Goal: Complete application form

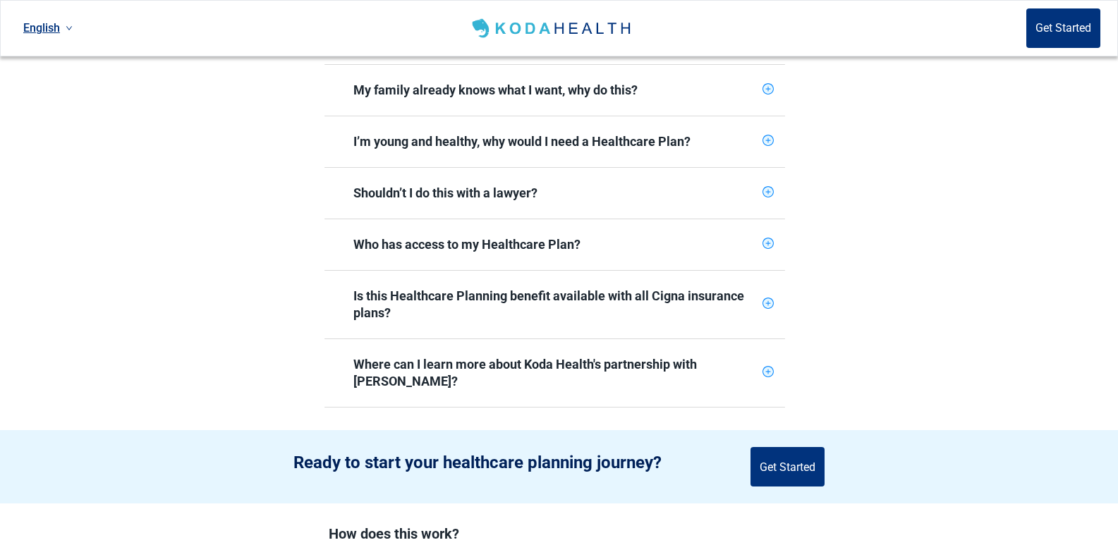
scroll to position [635, 0]
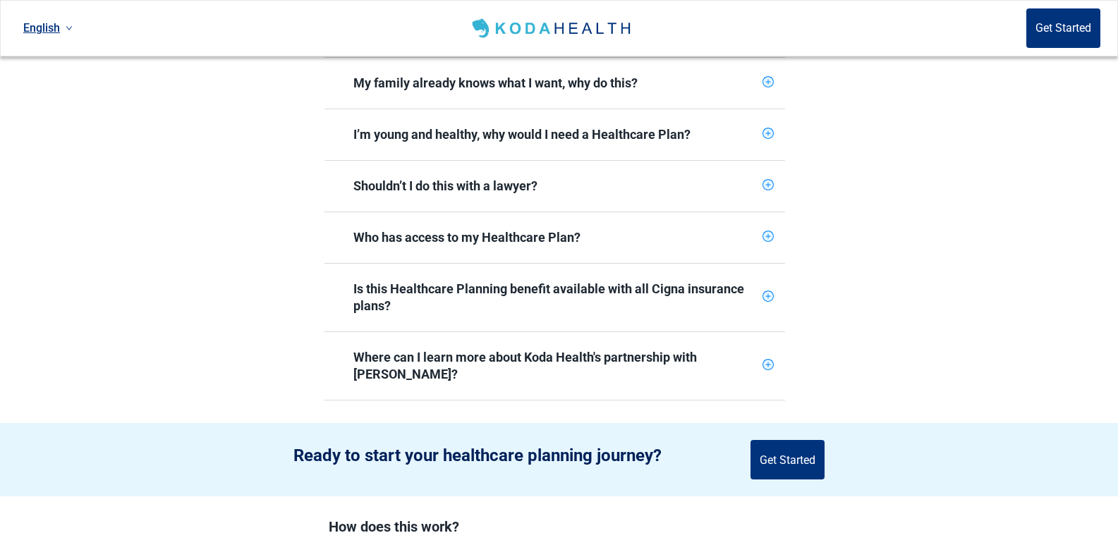
click at [767, 232] on icon "plus-circle" at bounding box center [767, 236] width 9 height 9
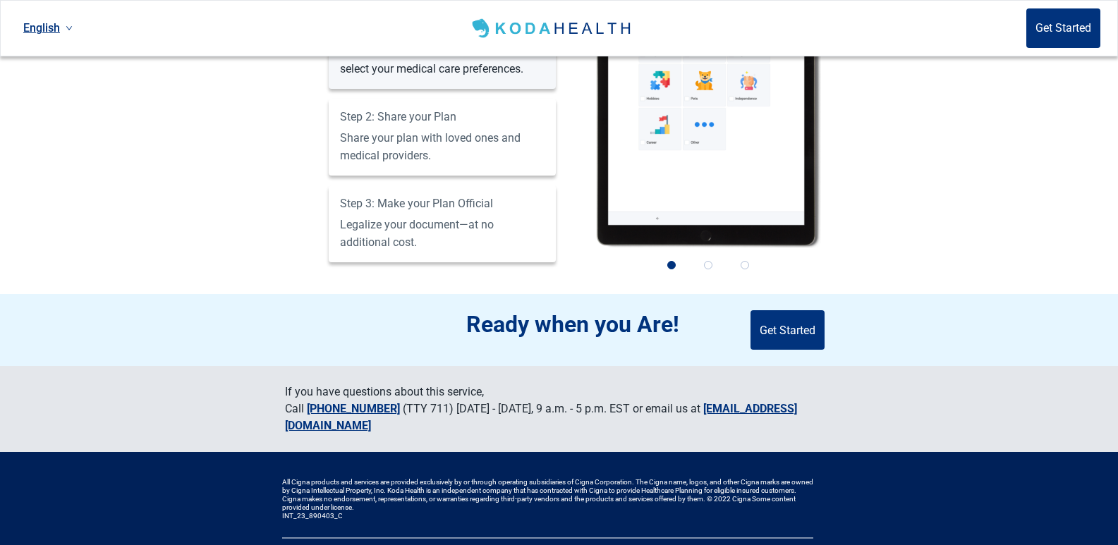
scroll to position [1481, 0]
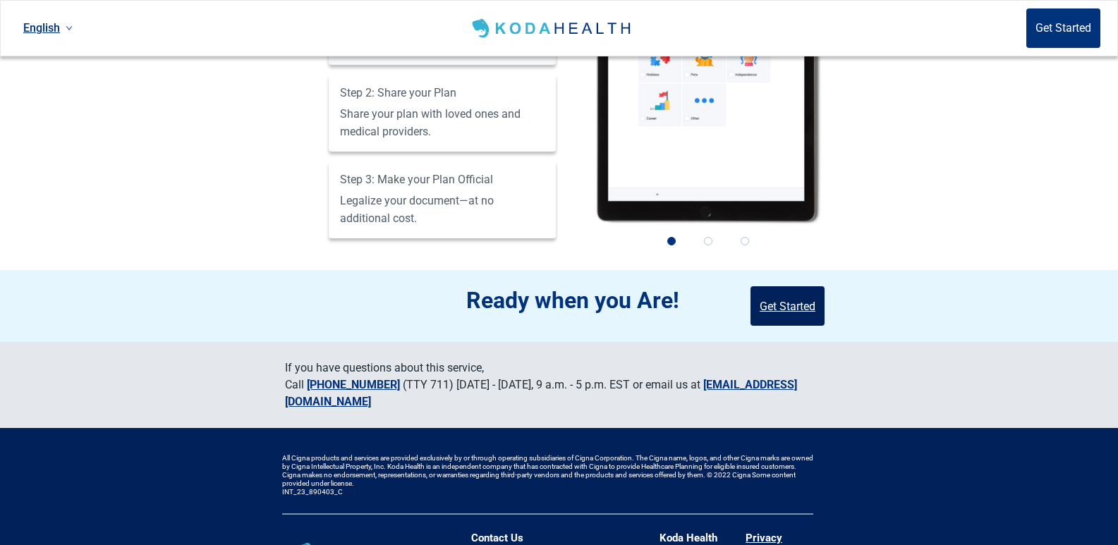
click at [784, 291] on button "Get Started" at bounding box center [787, 305] width 74 height 39
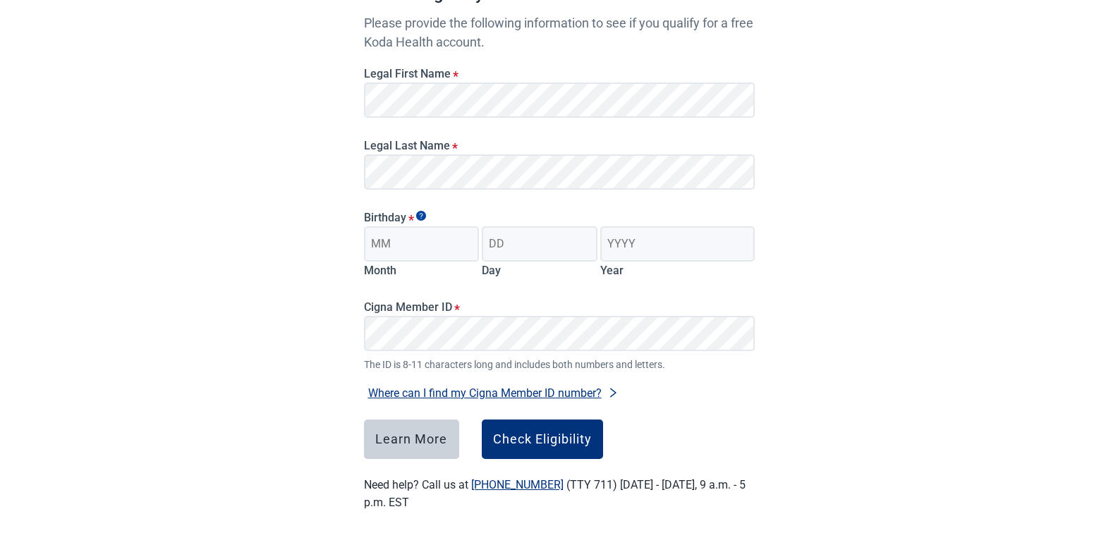
scroll to position [167, 0]
click at [418, 237] on input "Month" at bounding box center [422, 243] width 116 height 35
type input "08"
click at [556, 238] on input "Day" at bounding box center [540, 243] width 116 height 35
type input "02"
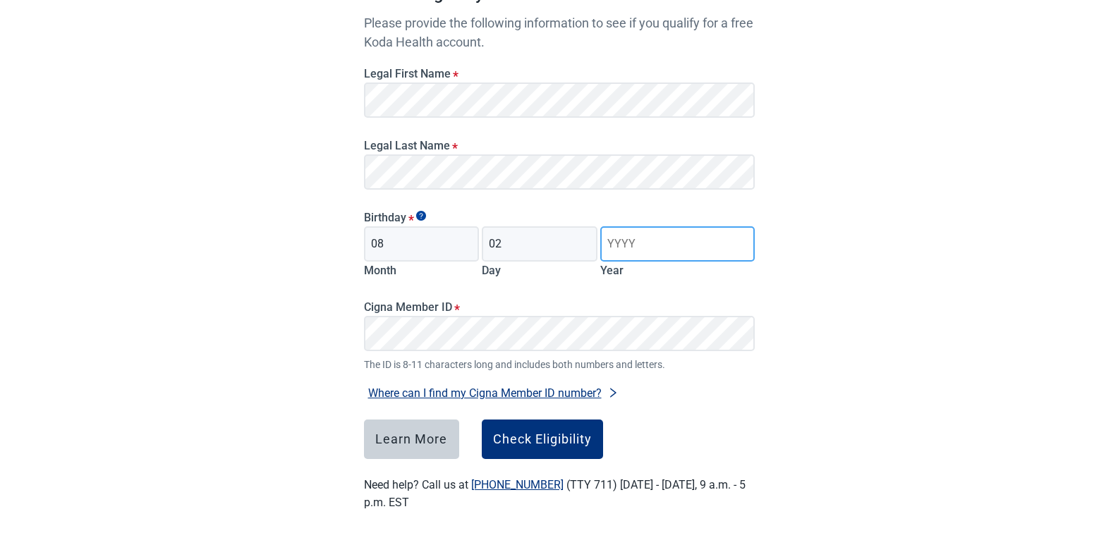
click at [669, 238] on input "Year" at bounding box center [677, 243] width 154 height 35
type input "1952"
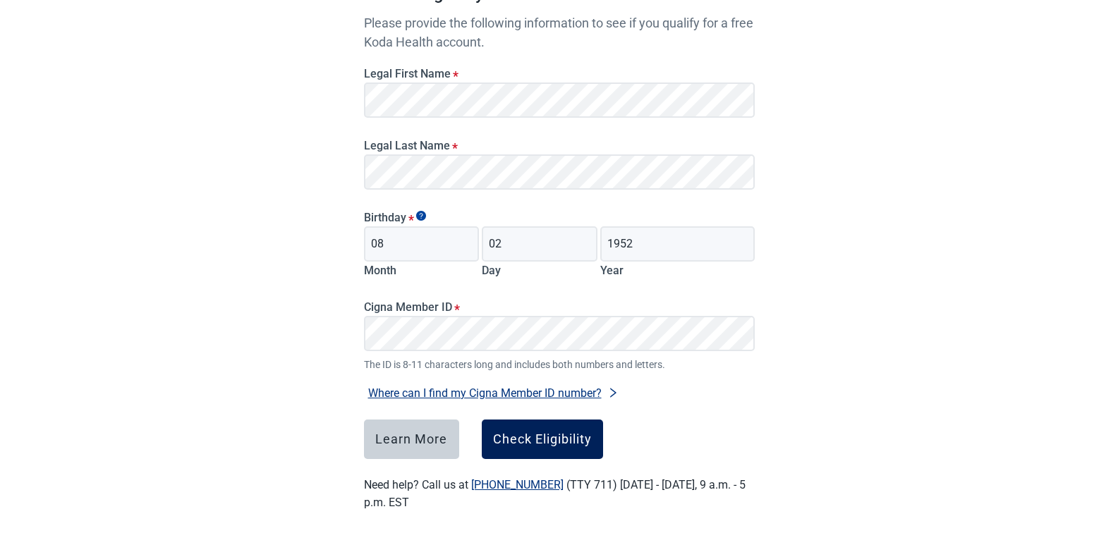
click at [553, 432] on div "Check Eligibility" at bounding box center [542, 439] width 99 height 14
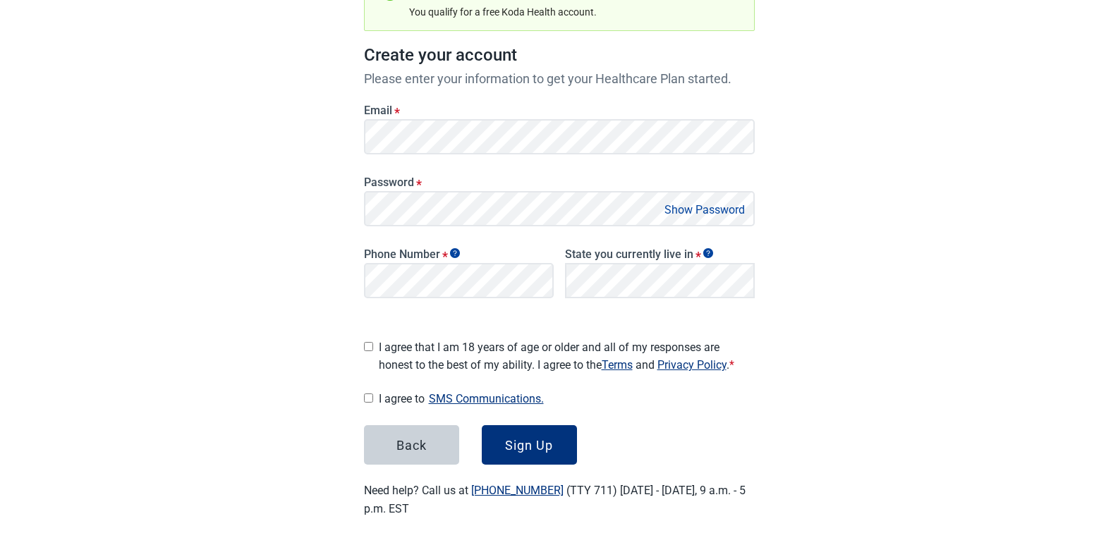
scroll to position [177, 0]
click at [339, 291] on main "Great News! You qualify for a free Koda Health account. Create your account Ple…" at bounding box center [559, 198] width 458 height 705
click at [420, 183] on span "*" at bounding box center [419, 183] width 6 height 15
click at [417, 181] on span "*" at bounding box center [419, 183] width 6 height 15
click at [370, 341] on input "I agree that I am 18 years of age or older and all of my responses are honest t…" at bounding box center [368, 345] width 9 height 9
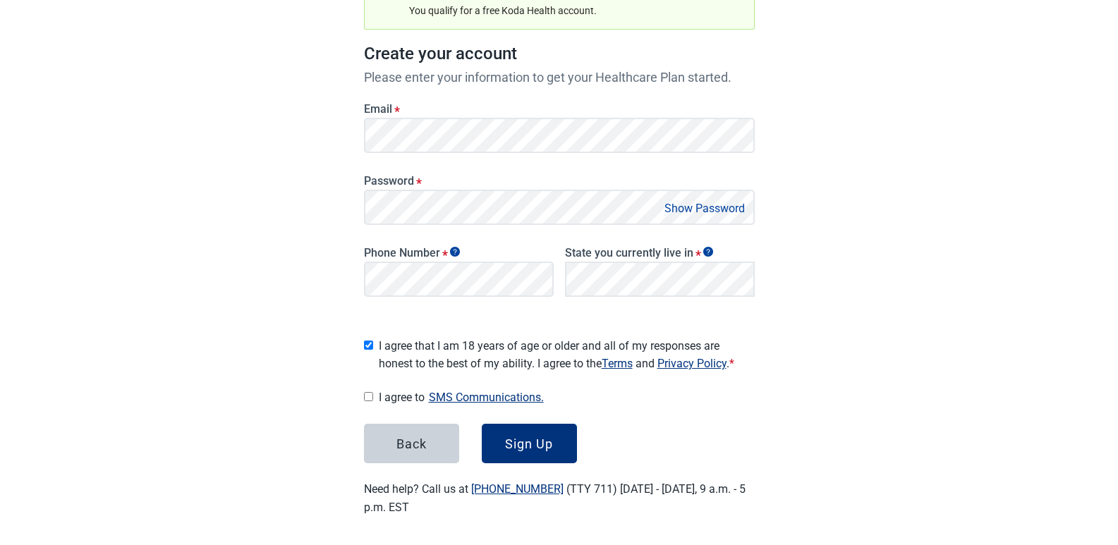
checkbox input "true"
click at [368, 392] on input "I agree to SMS Communications." at bounding box center [368, 396] width 9 height 9
checkbox input "true"
click at [707, 203] on button "Show Password" at bounding box center [704, 208] width 89 height 19
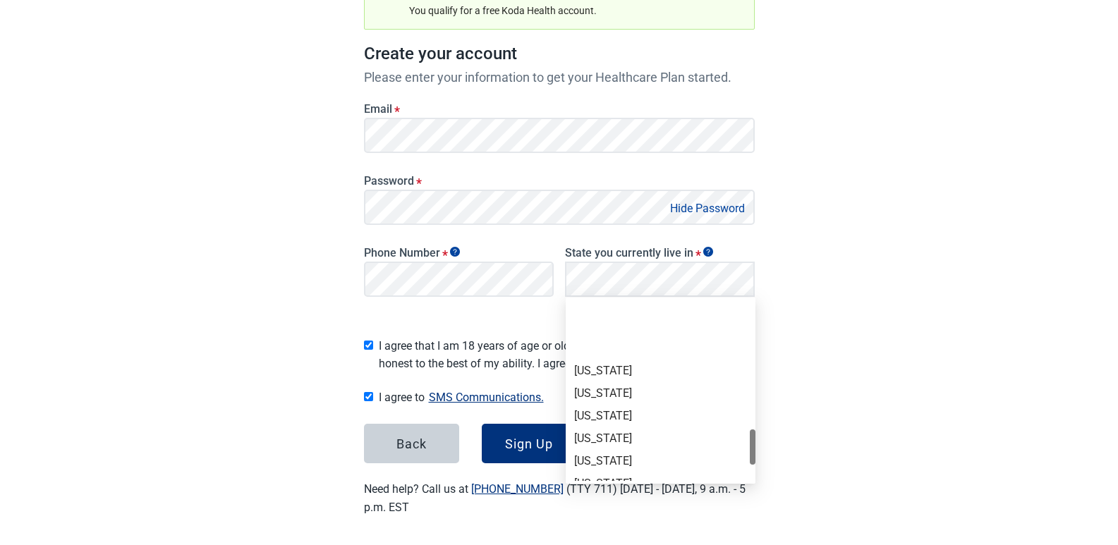
scroll to position [971, 0]
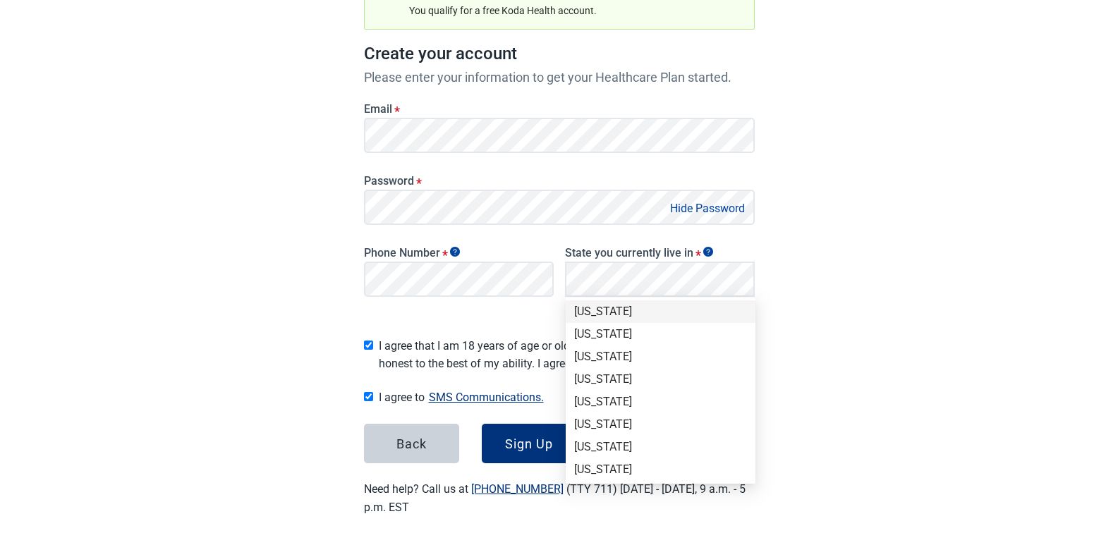
click at [591, 303] on div "Texas" at bounding box center [661, 311] width 190 height 23
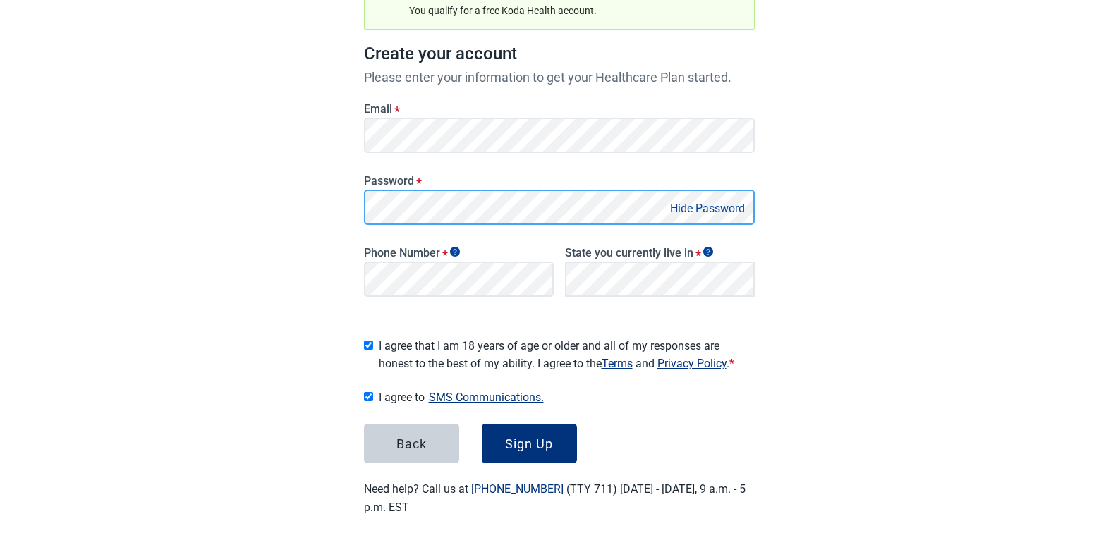
click at [363, 184] on div "Password * Hide Password" at bounding box center [559, 195] width 402 height 72
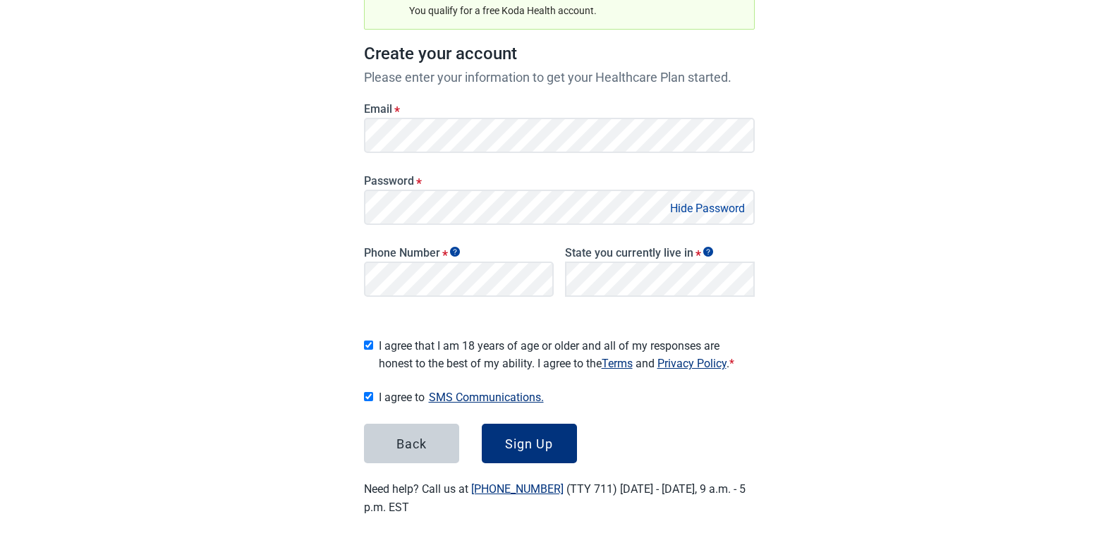
click at [418, 182] on span "*" at bounding box center [419, 183] width 6 height 15
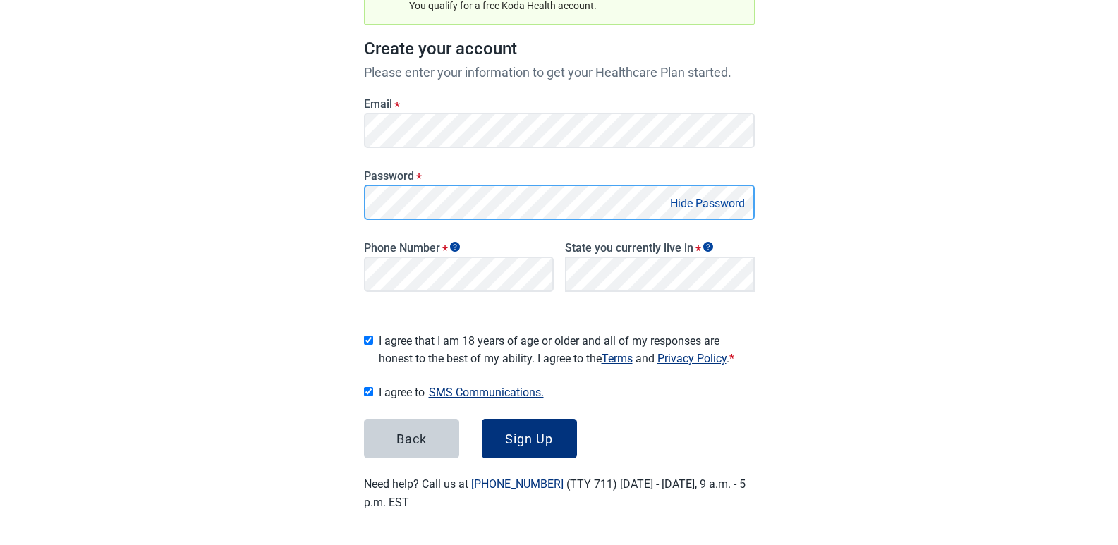
scroll to position [177, 0]
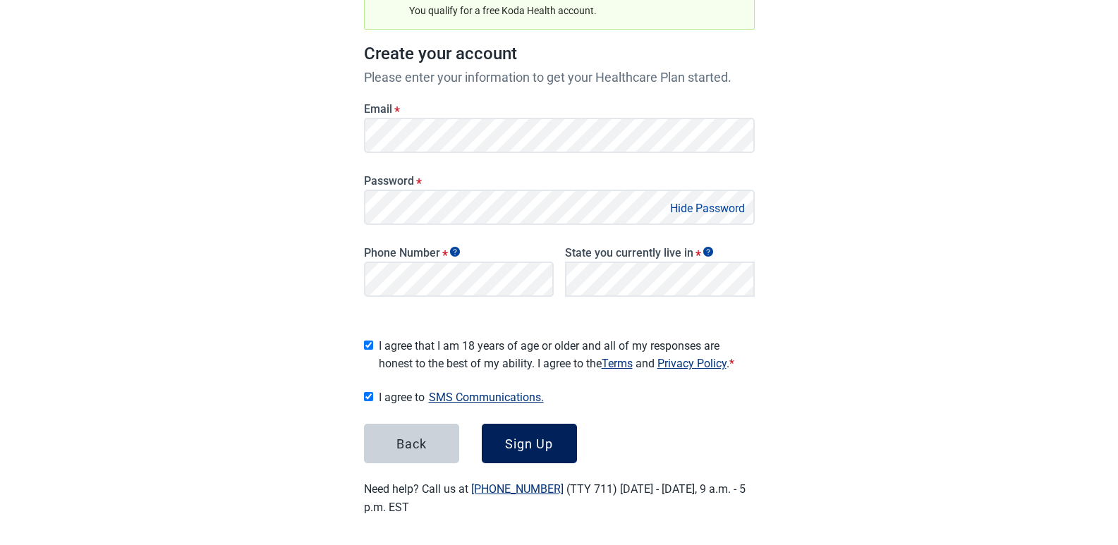
click at [535, 437] on div "Sign Up" at bounding box center [529, 444] width 48 height 14
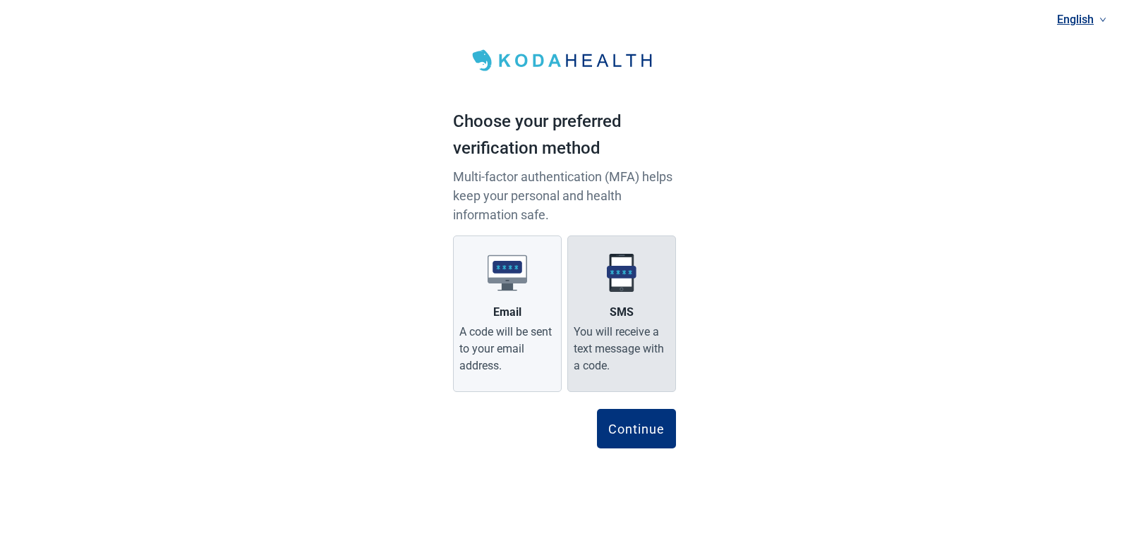
click at [611, 338] on div "You will receive a text message with a code." at bounding box center [621, 349] width 96 height 51
click at [668, 253] on label "SMS You will receive a text message with a code." at bounding box center [621, 314] width 109 height 157
click at [0, 0] on input "SMS You will receive a text message with a code." at bounding box center [0, 0] width 0 height 0
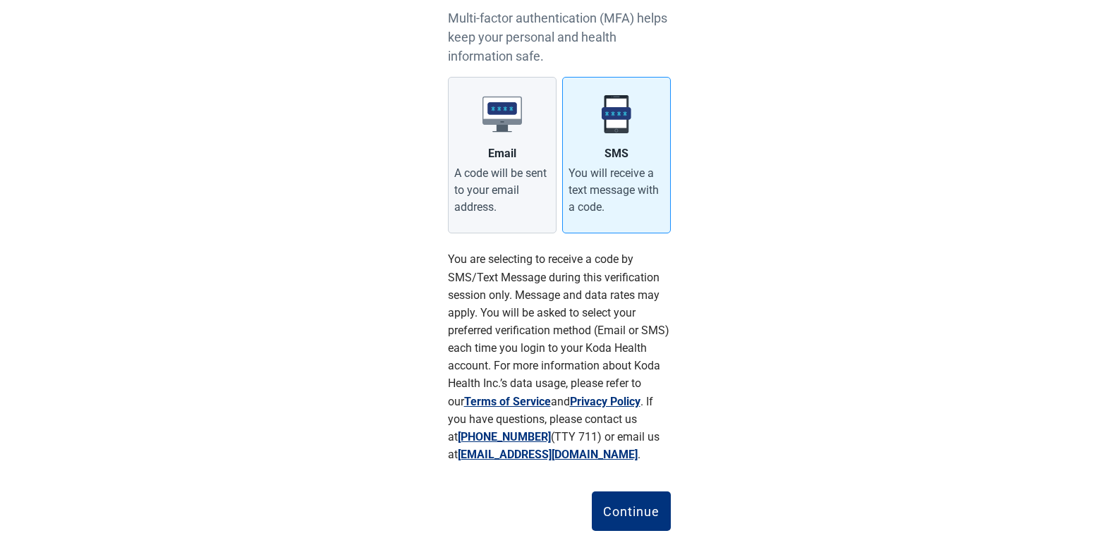
scroll to position [190, 0]
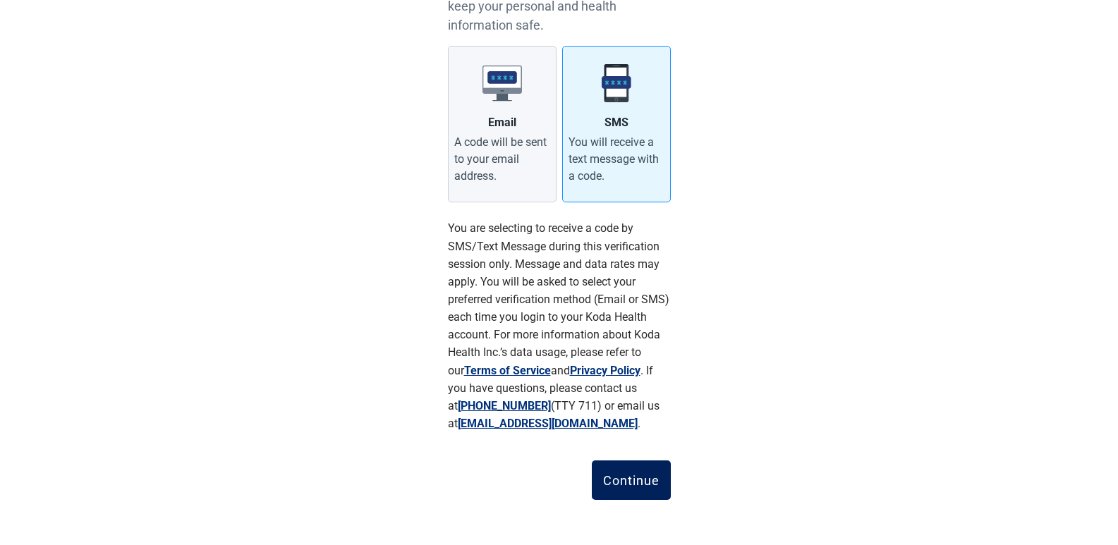
click at [629, 477] on div "Continue" at bounding box center [631, 480] width 56 height 14
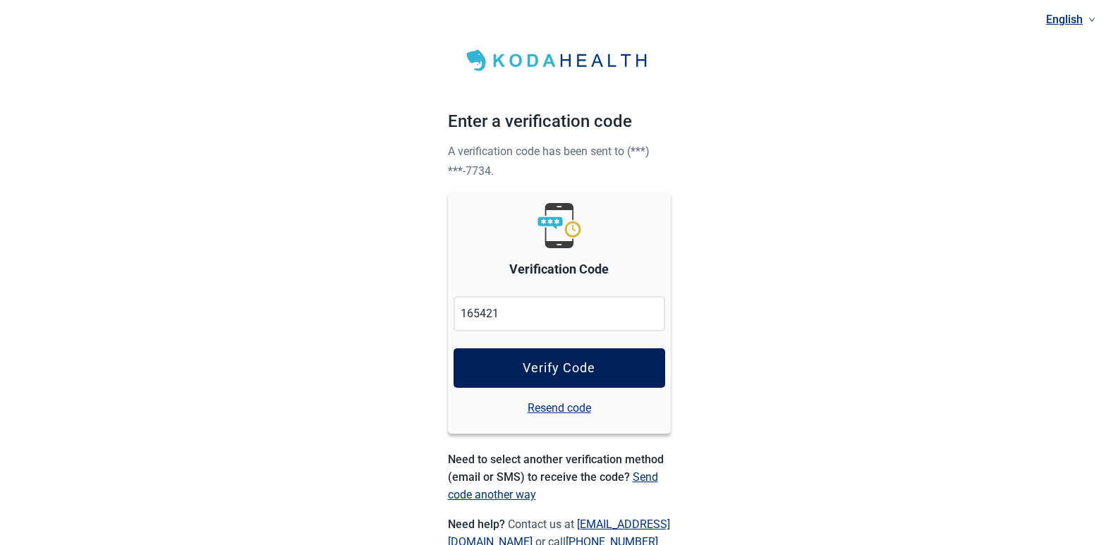
type input "165421"
click at [564, 361] on div "Verify Code" at bounding box center [559, 368] width 73 height 14
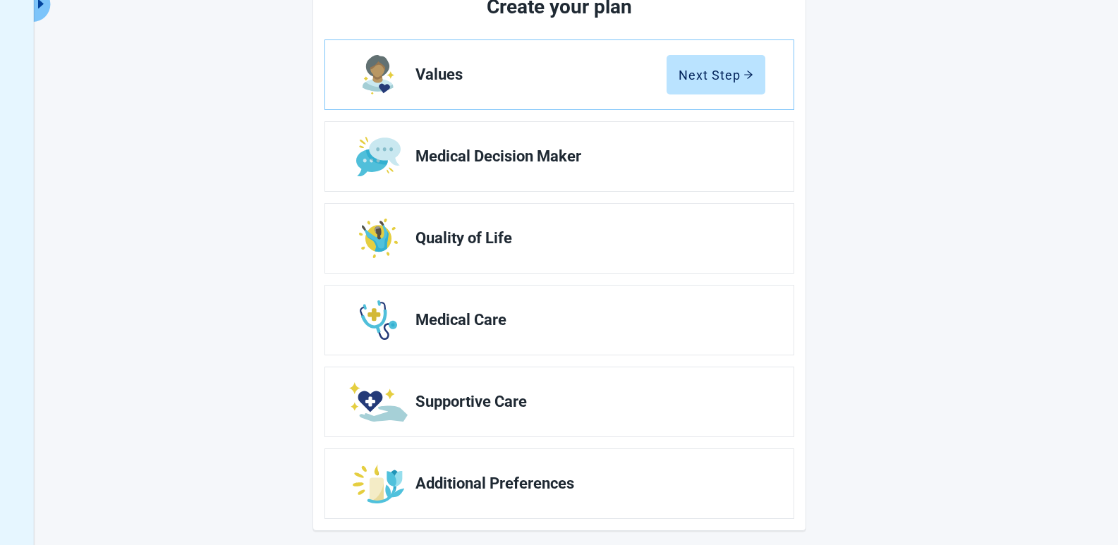
scroll to position [205, 0]
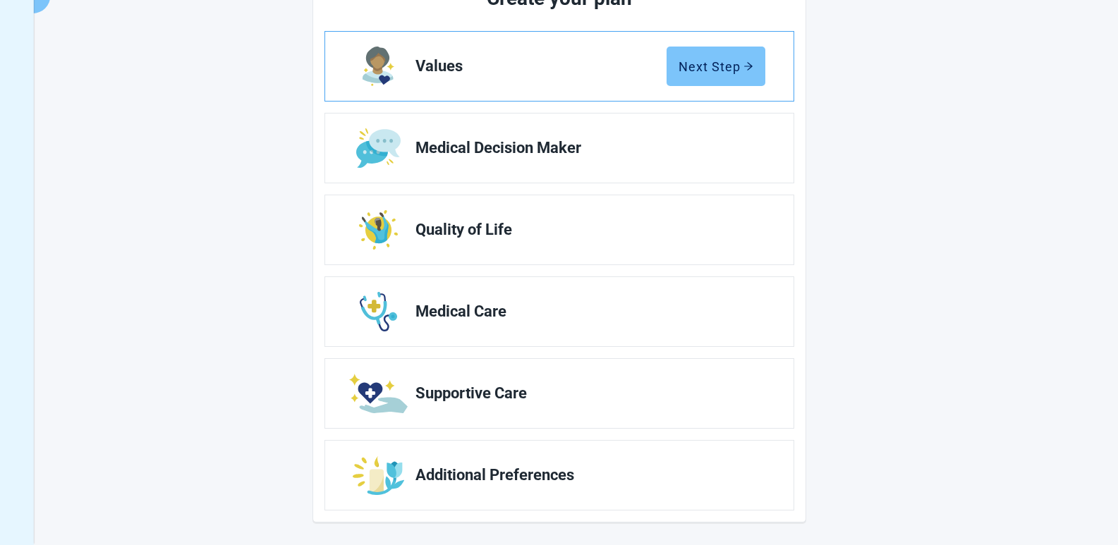
click at [743, 61] on icon "arrow-right" at bounding box center [748, 66] width 10 height 10
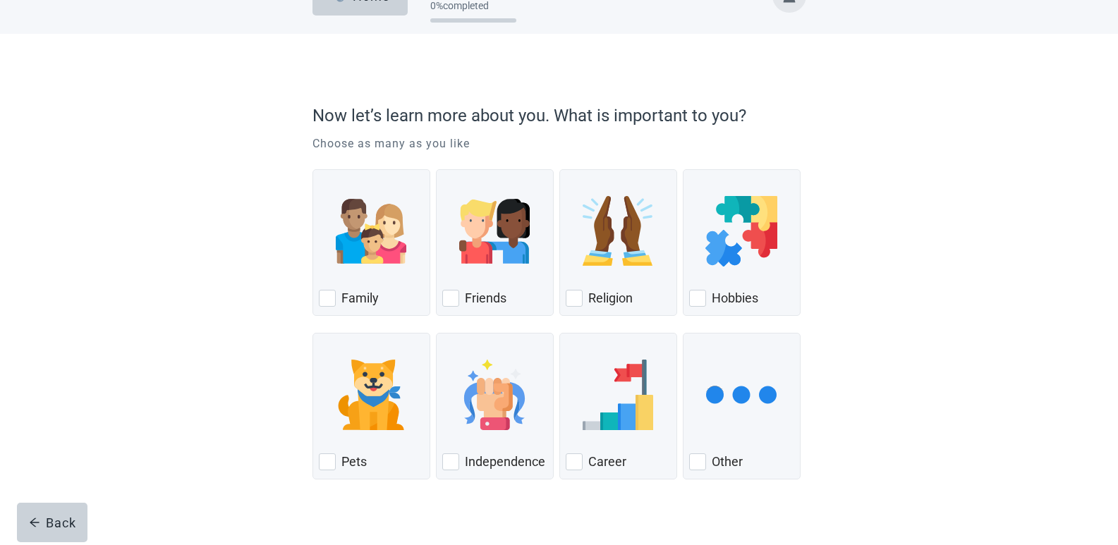
scroll to position [61, 0]
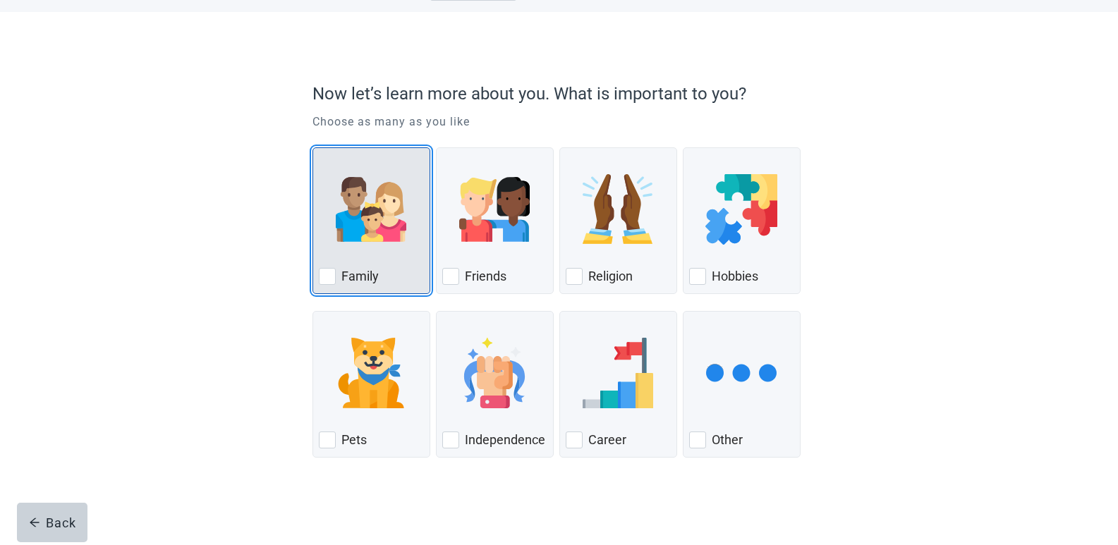
click at [365, 229] on img "Family, checkbox, not checked" at bounding box center [371, 209] width 71 height 71
click at [313, 148] on input "Family" at bounding box center [312, 147] width 1 height 1
checkbox input "true"
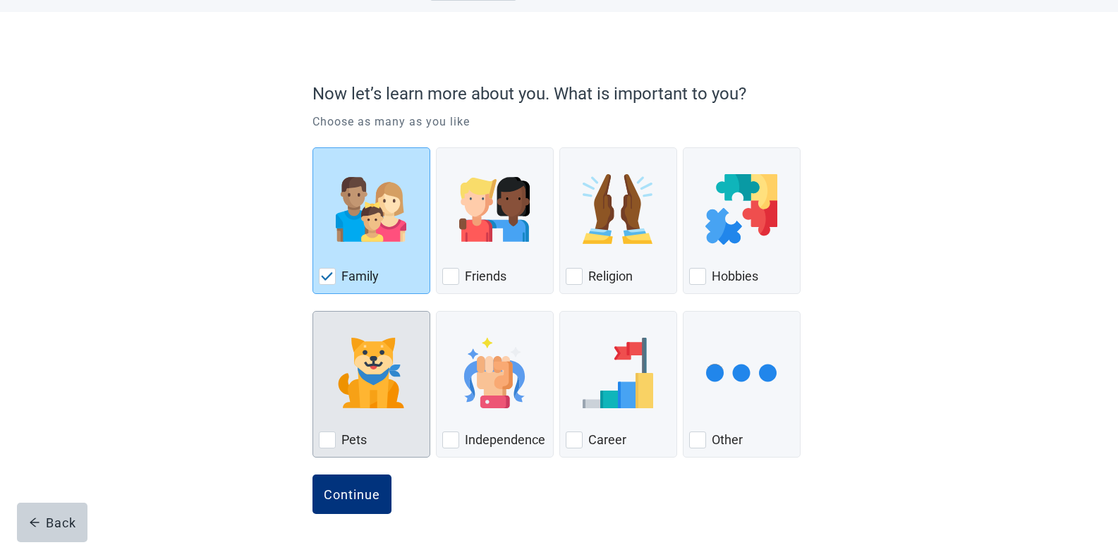
click at [326, 443] on div "Pets, checkbox, not checked" at bounding box center [327, 440] width 17 height 17
click at [313, 312] on input "Pets" at bounding box center [312, 311] width 1 height 1
checkbox input "true"
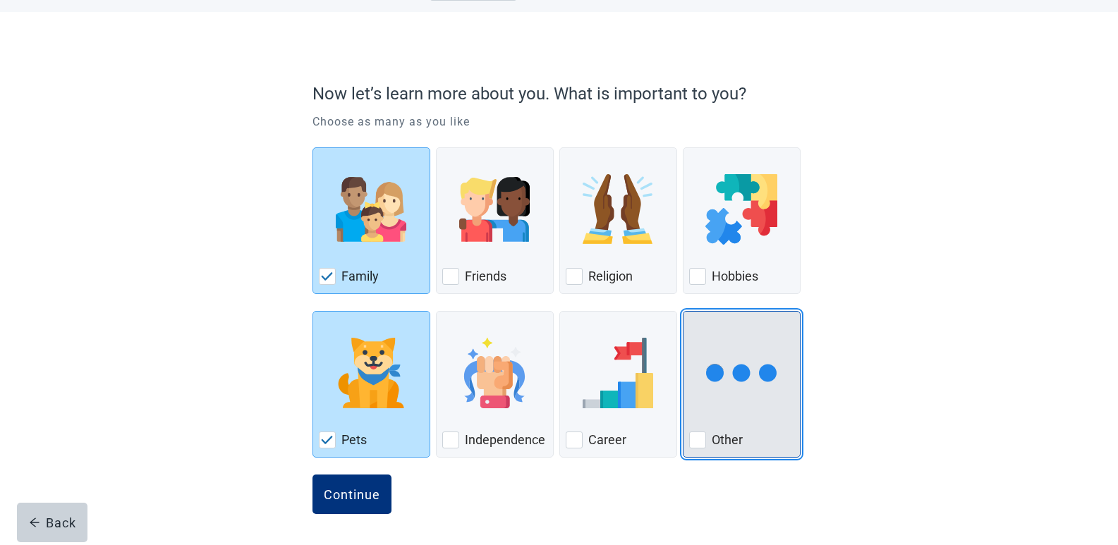
click at [698, 439] on div "Other, checkbox, not checked" at bounding box center [697, 440] width 17 height 17
click at [683, 312] on input "Other" at bounding box center [683, 311] width 1 height 1
checkbox input "true"
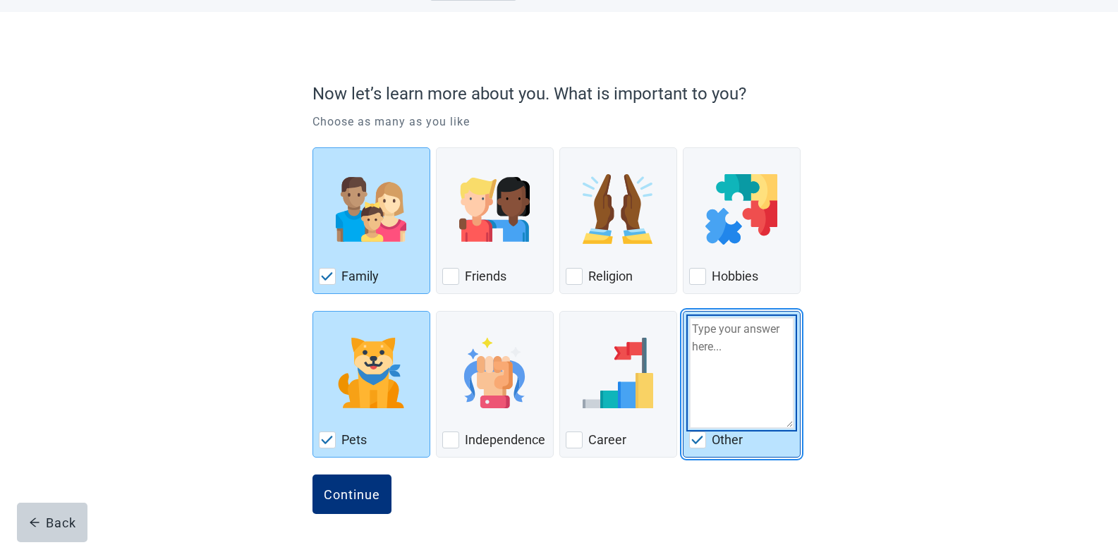
click at [739, 332] on textarea "Other" at bounding box center [741, 372] width 105 height 111
type textarea "Home Freedom Respect"
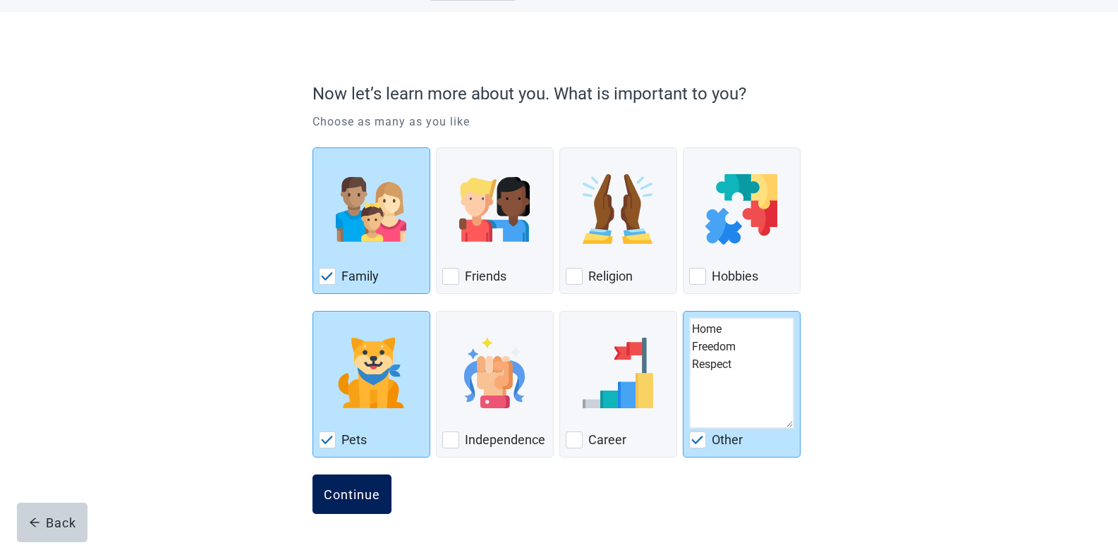
click at [355, 492] on div "Continue" at bounding box center [352, 494] width 56 height 14
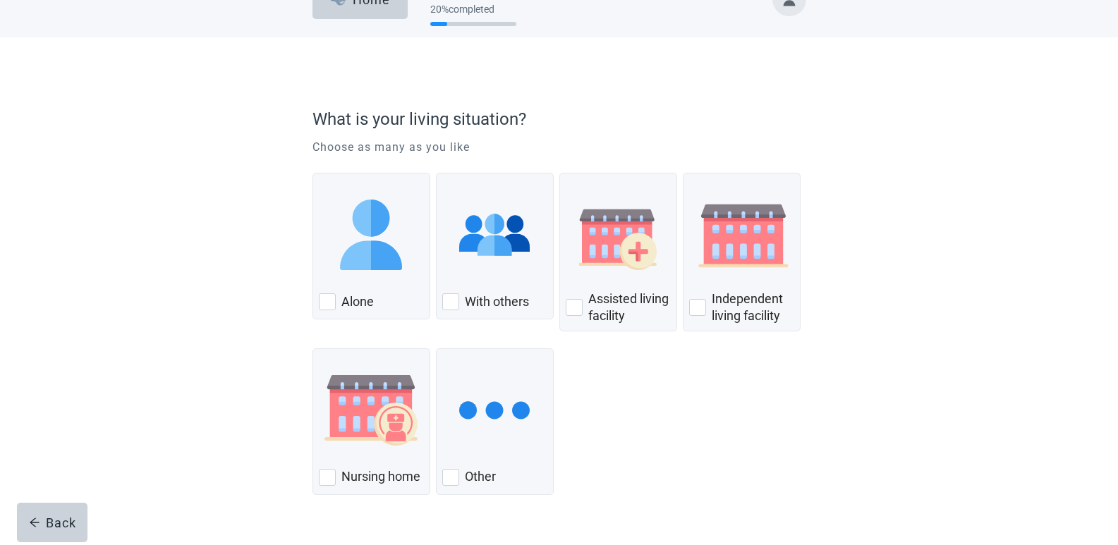
scroll to position [73, 0]
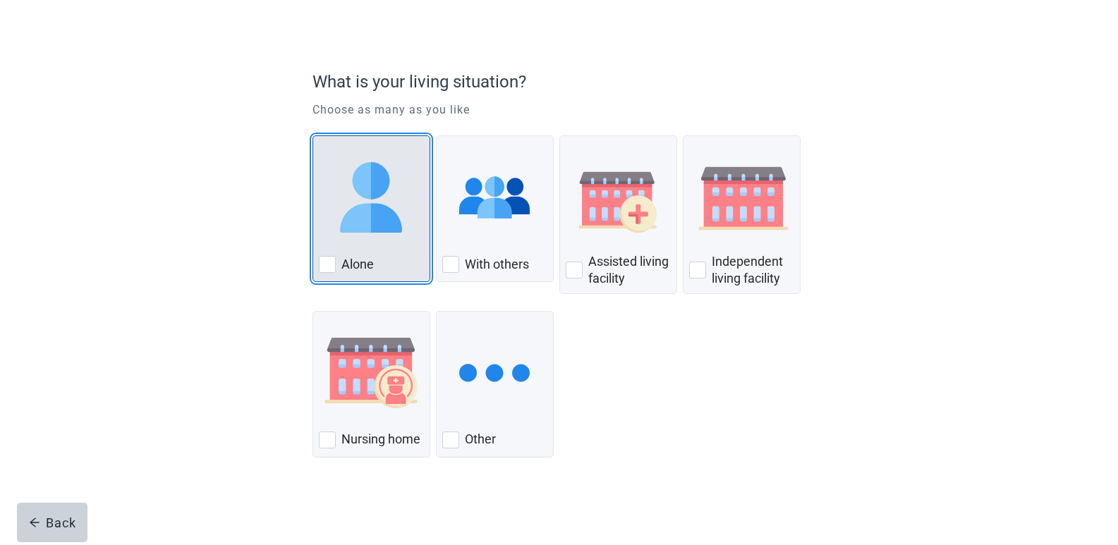
click at [324, 267] on div "Alone, checkbox, not checked" at bounding box center [327, 264] width 17 height 17
click at [313, 136] on input "Alone" at bounding box center [312, 135] width 1 height 1
checkbox input "true"
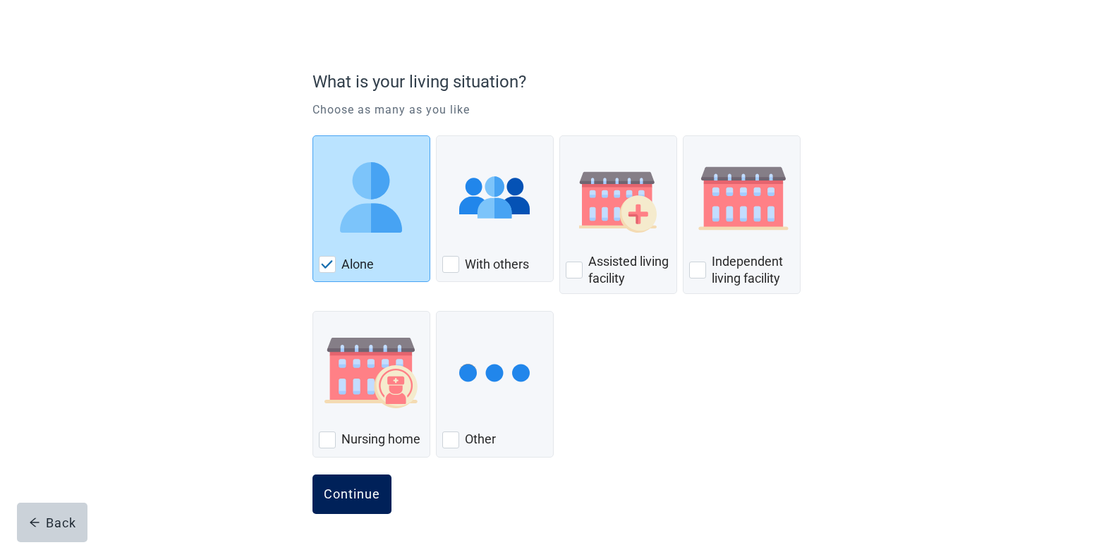
click at [345, 492] on div "Continue" at bounding box center [352, 494] width 56 height 14
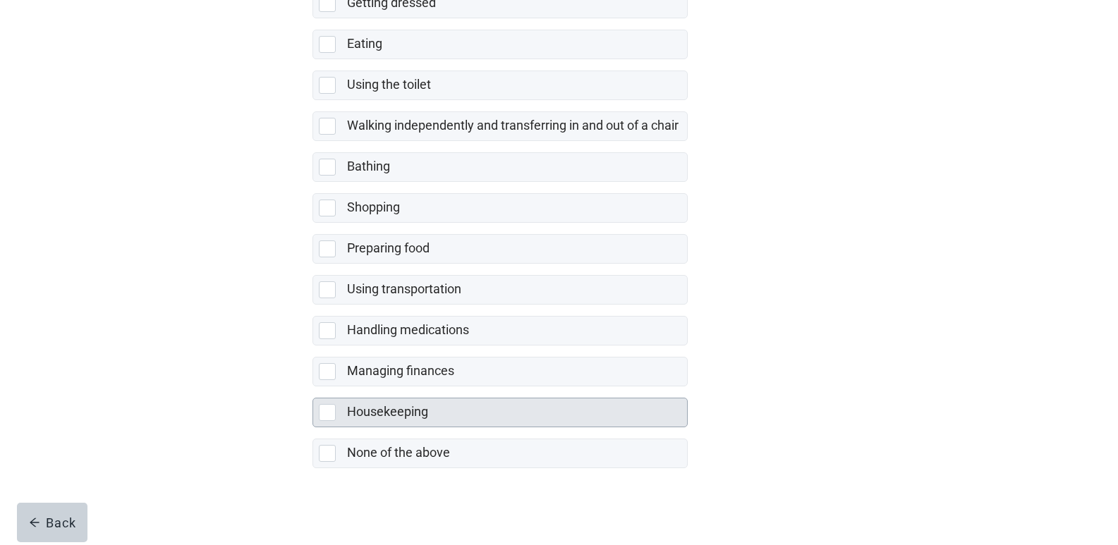
scroll to position [235, 0]
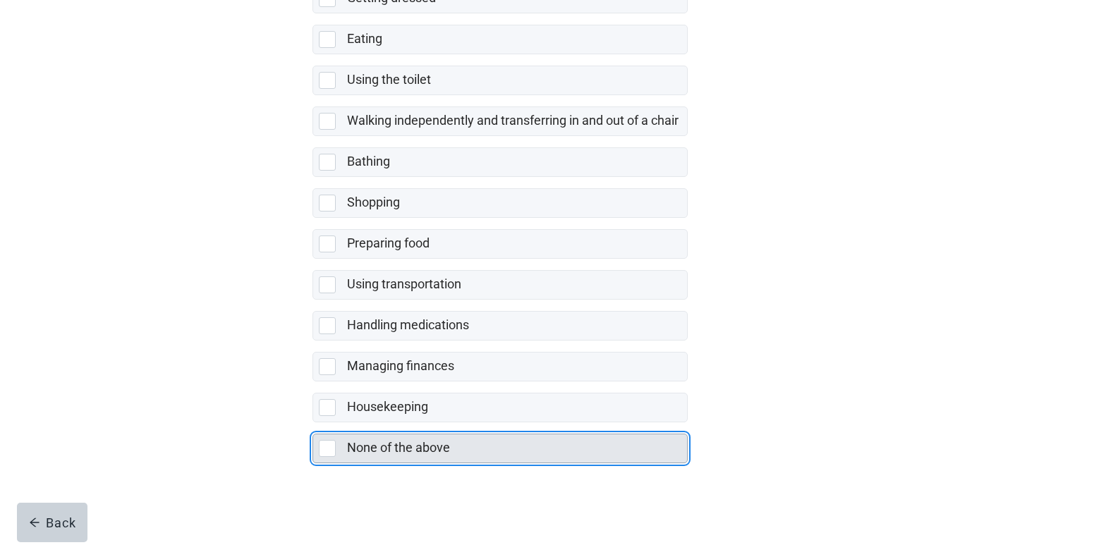
click at [331, 451] on div "None of the above, checkbox, not selected" at bounding box center [327, 448] width 17 height 17
click at [313, 423] on input "None of the above" at bounding box center [312, 422] width 1 height 1
checkbox input "true"
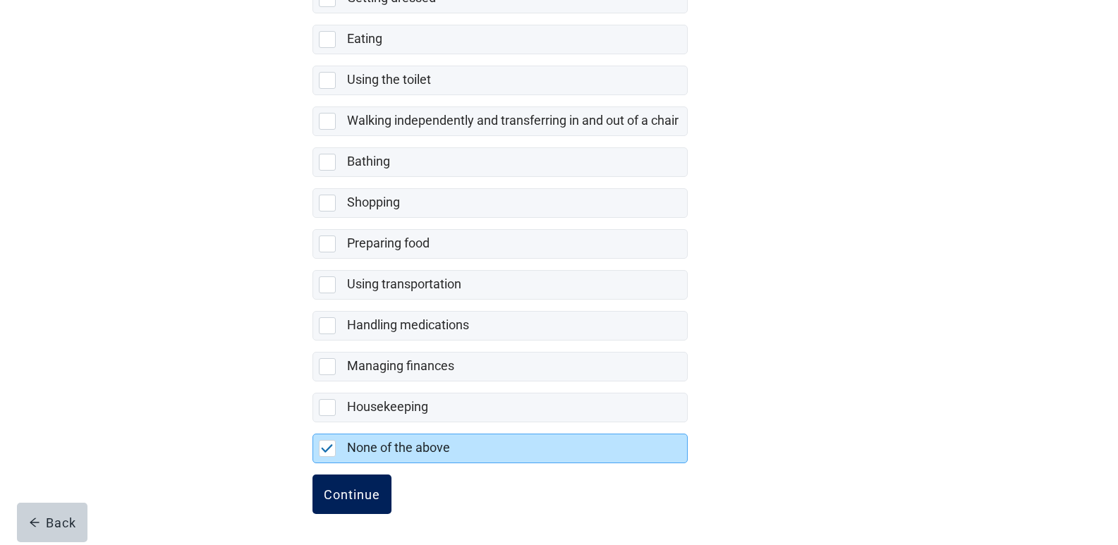
click at [360, 491] on div "Continue" at bounding box center [352, 494] width 56 height 14
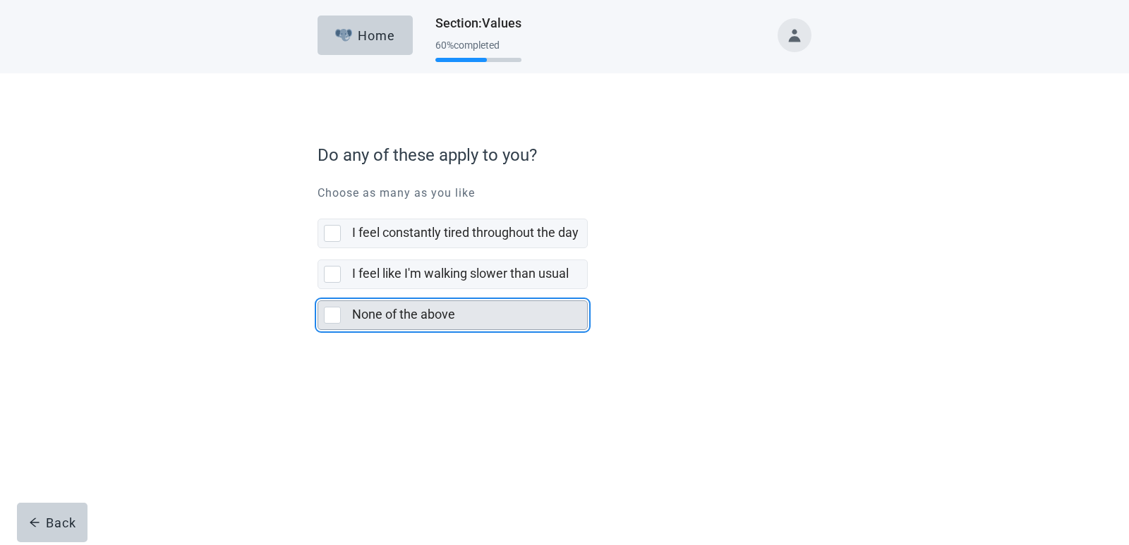
click at [327, 322] on div "None of the above, checkbox, not selected" at bounding box center [332, 315] width 17 height 17
click at [318, 290] on input "None of the above" at bounding box center [317, 289] width 1 height 1
checkbox input "true"
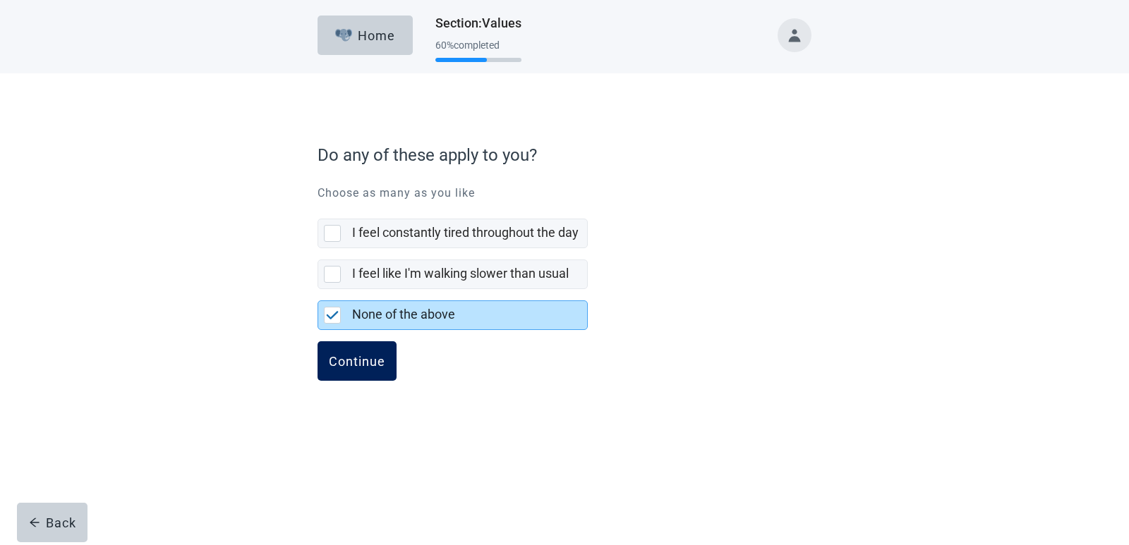
click at [358, 357] on div "Continue" at bounding box center [357, 361] width 56 height 14
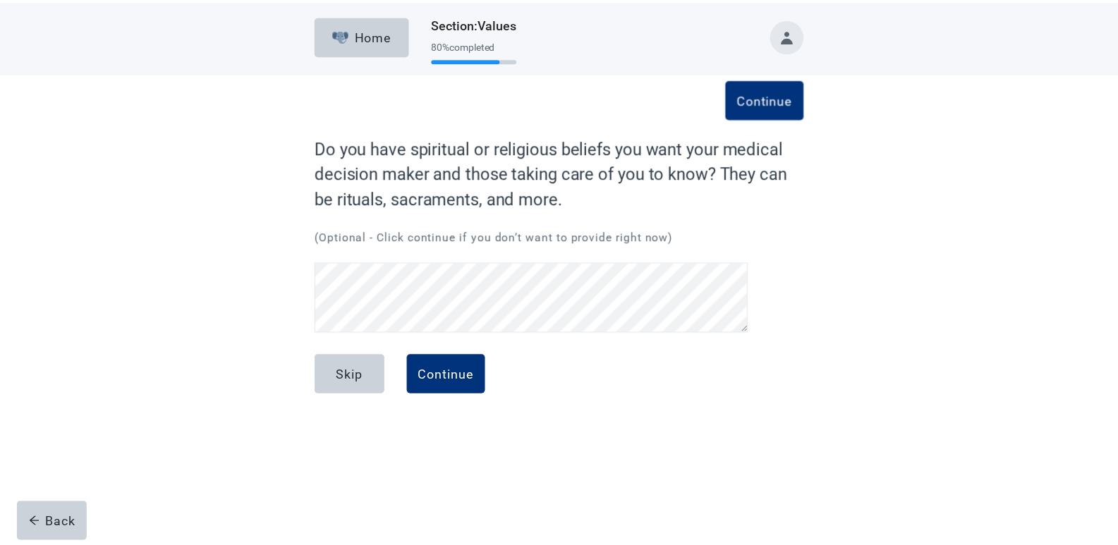
scroll to position [262, 0]
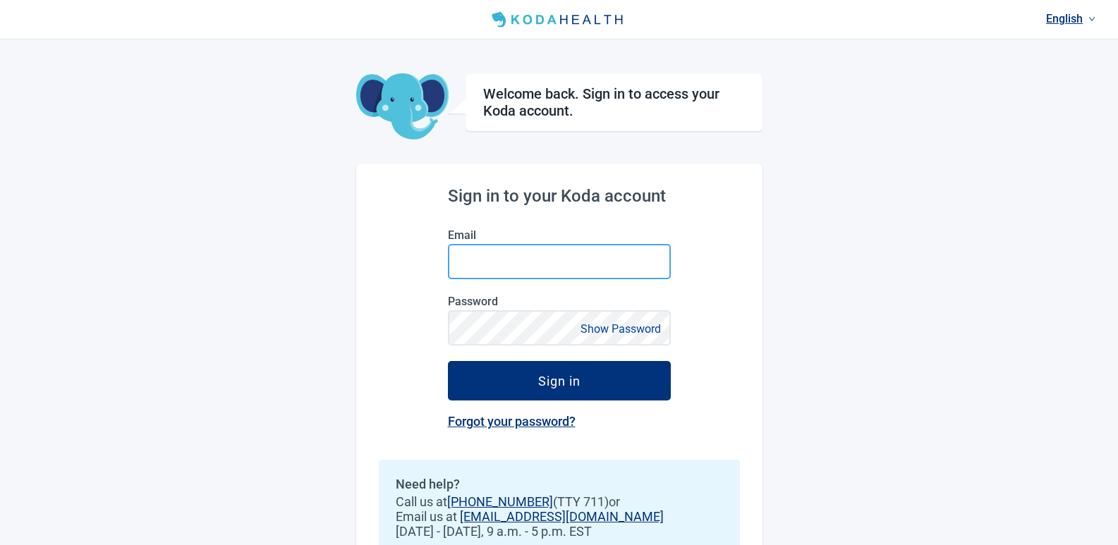
type input "denisenuno52@gmail.com"
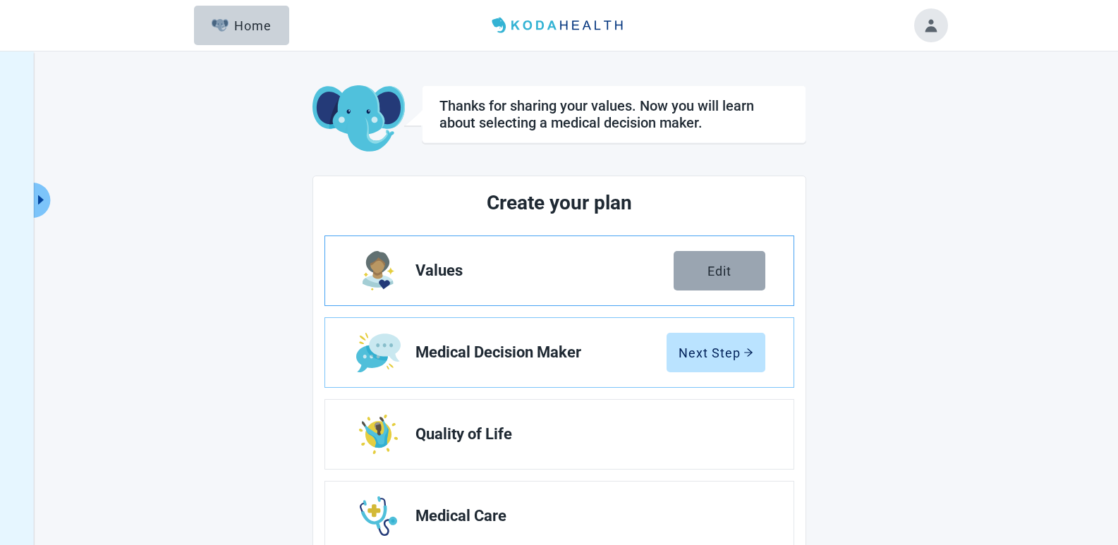
click at [730, 270] on div "Edit" at bounding box center [719, 271] width 24 height 14
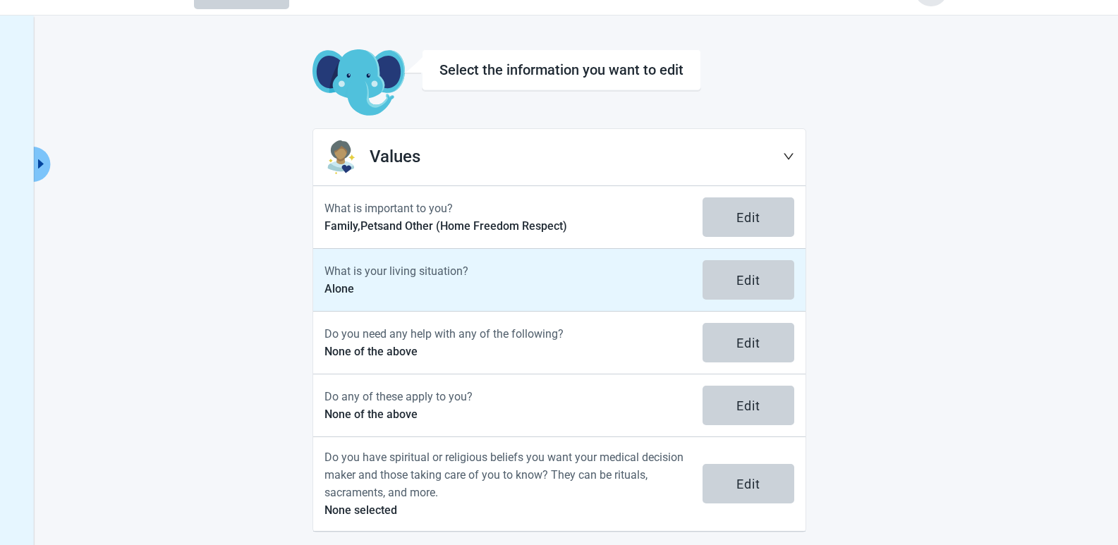
scroll to position [51, 0]
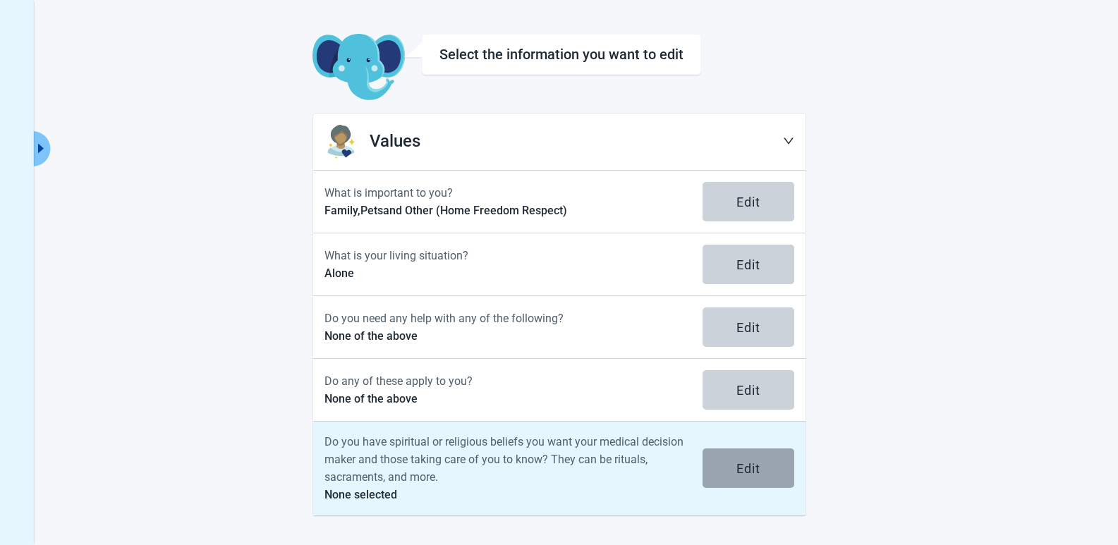
click at [749, 466] on div "Edit" at bounding box center [748, 468] width 24 height 14
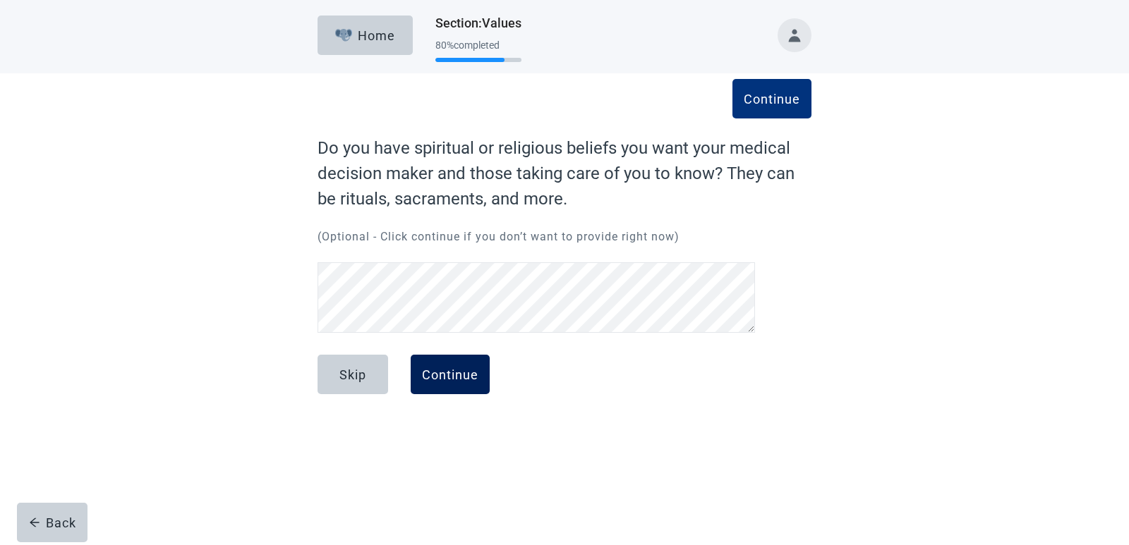
click at [450, 367] on div "Continue" at bounding box center [450, 374] width 56 height 14
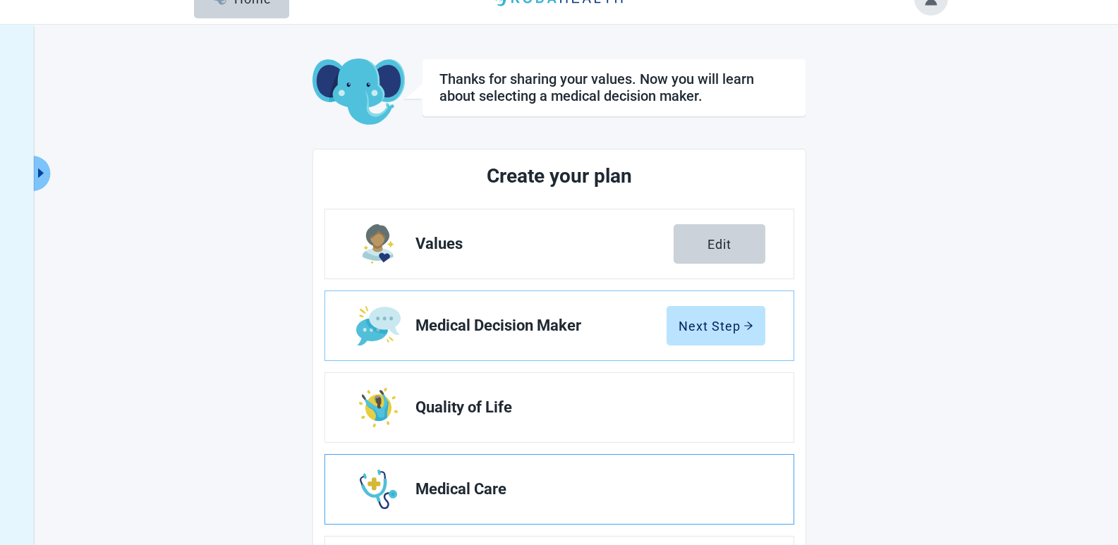
scroll to position [71, 0]
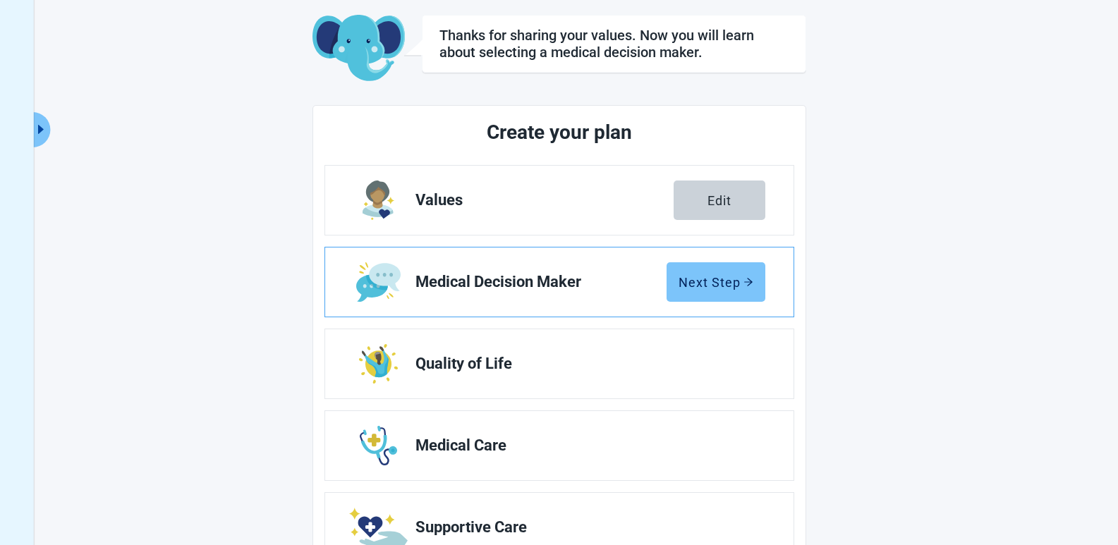
click at [717, 278] on div "Next Step" at bounding box center [716, 282] width 75 height 14
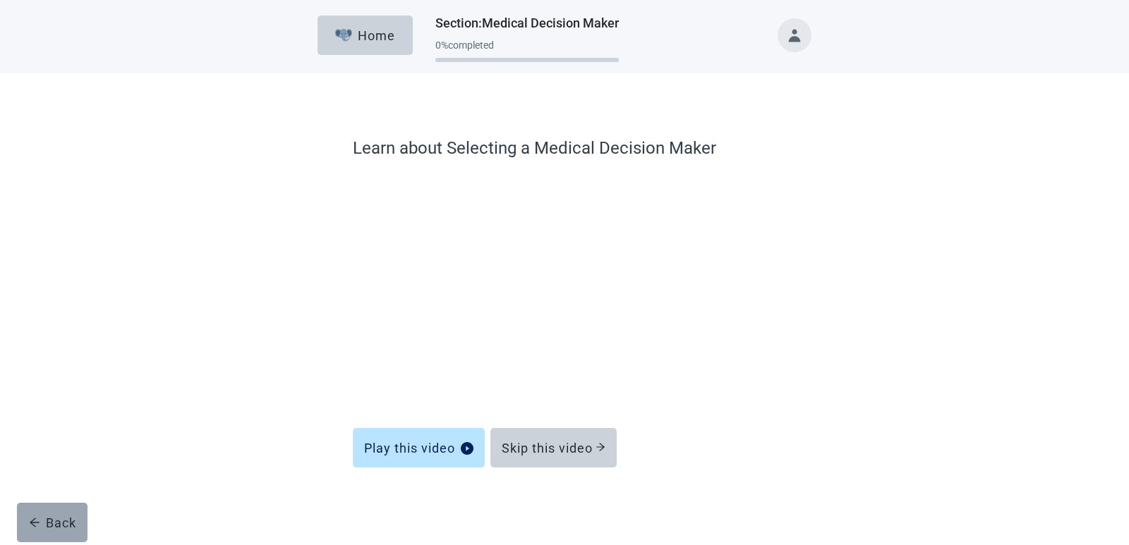
click at [73, 516] on div "Back" at bounding box center [52, 523] width 47 height 14
click at [59, 516] on div "Back" at bounding box center [52, 523] width 47 height 14
click at [830, 257] on div "Learn about Selecting a Medical Decision Maker Play this video Skip this video …" at bounding box center [564, 323] width 592 height 442
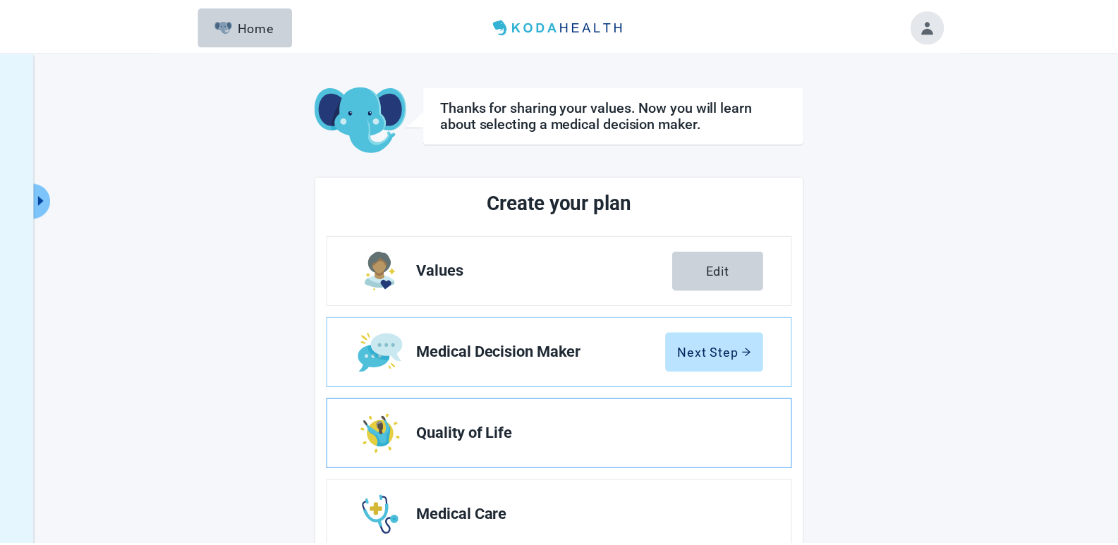
scroll to position [205, 0]
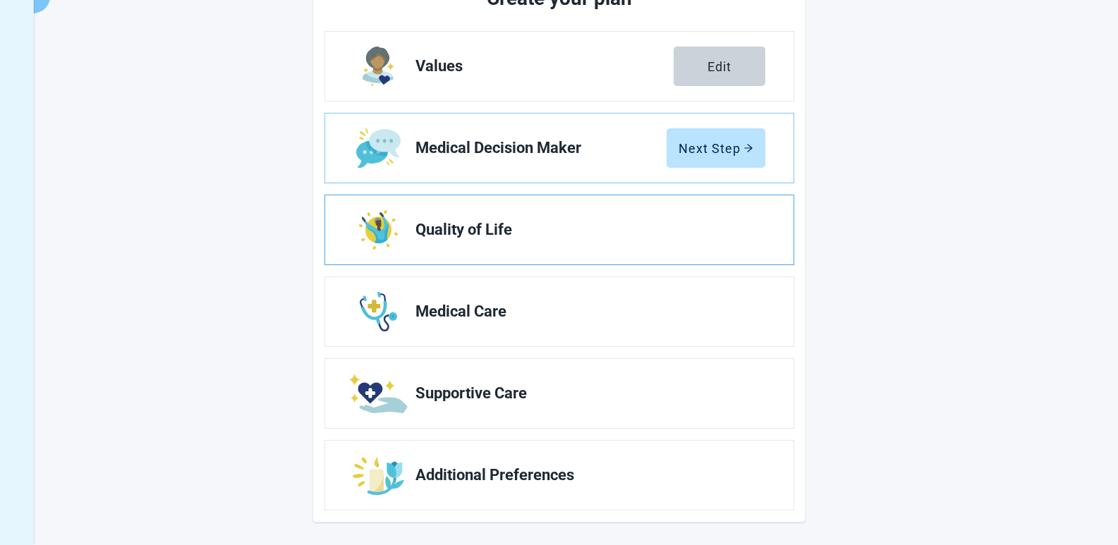
click at [457, 224] on span "Quality of Life" at bounding box center [584, 229] width 339 height 17
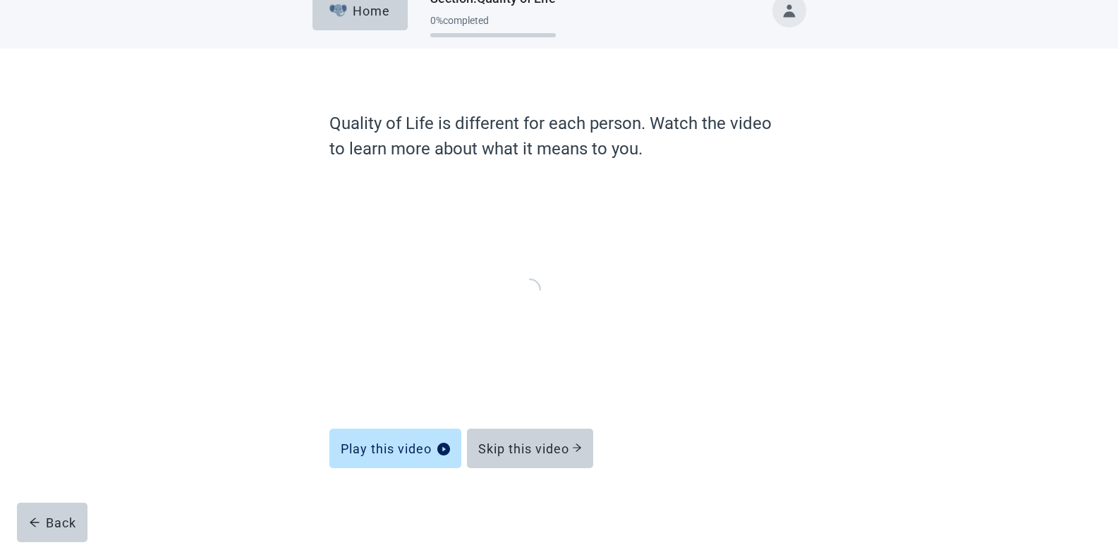
scroll to position [24, 0]
drag, startPoint x: 63, startPoint y: 523, endPoint x: 269, endPoint y: 534, distance: 207.0
click at [63, 522] on div "Back" at bounding box center [52, 523] width 47 height 14
click at [63, 520] on div "Back" at bounding box center [52, 523] width 47 height 14
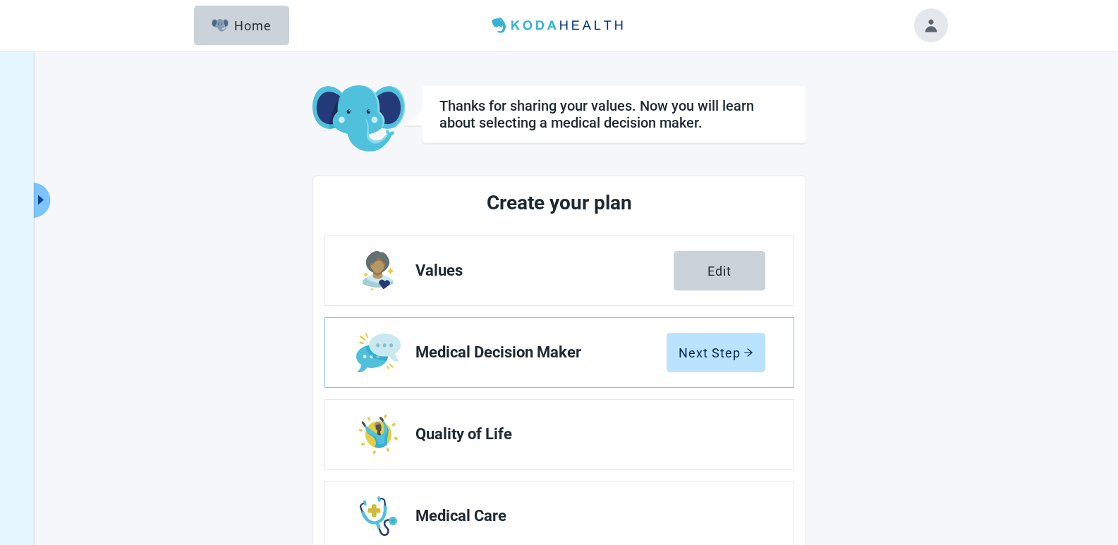
click at [929, 16] on button "Toggle account menu" at bounding box center [931, 25] width 34 height 34
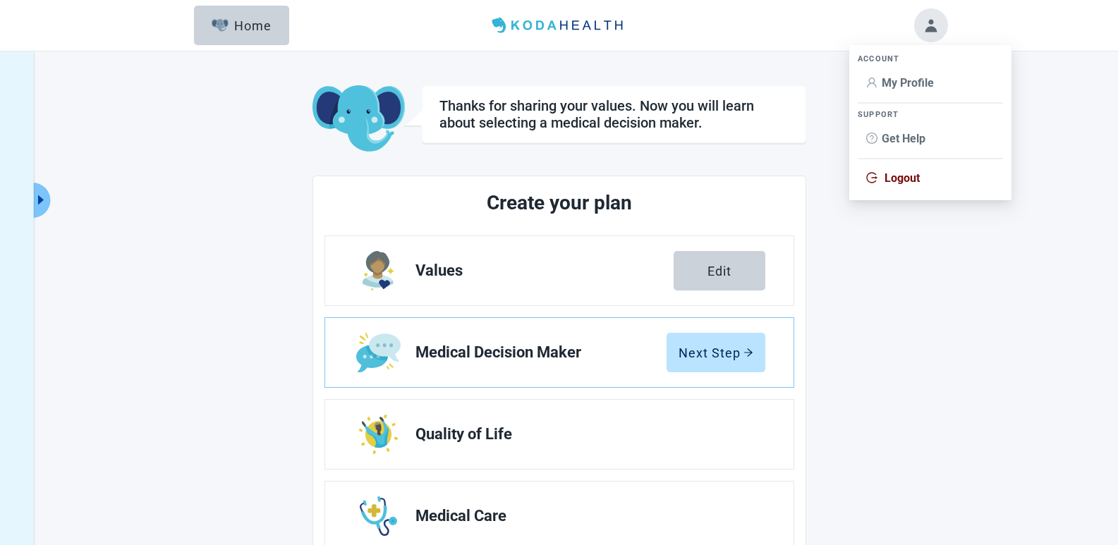
click at [908, 75] on li "My Profile" at bounding box center [930, 83] width 145 height 27
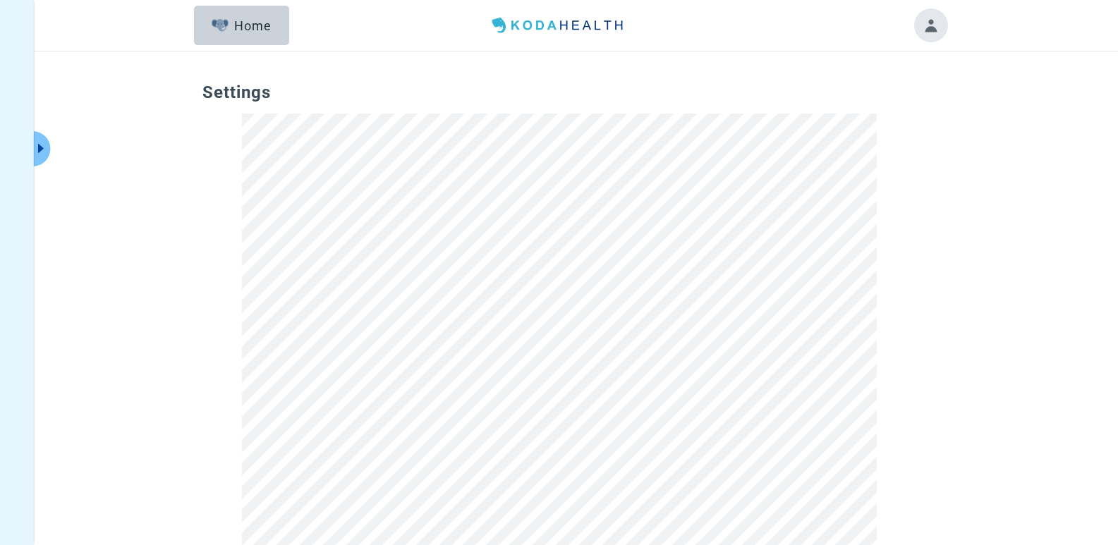
click at [939, 26] on button "Toggle account menu" at bounding box center [931, 25] width 34 height 34
click at [915, 83] on span "My Profile" at bounding box center [908, 82] width 52 height 13
click at [928, 23] on button "Toggle account menu" at bounding box center [931, 25] width 34 height 34
click at [239, 14] on button "Home" at bounding box center [241, 25] width 95 height 39
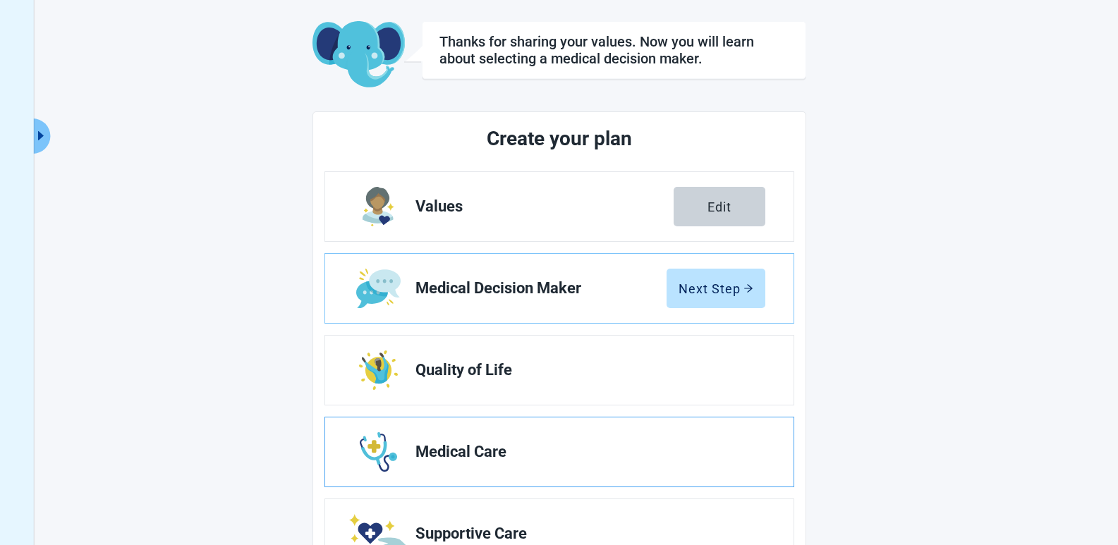
scroll to position [63, 0]
click at [722, 206] on div "Edit" at bounding box center [719, 207] width 24 height 14
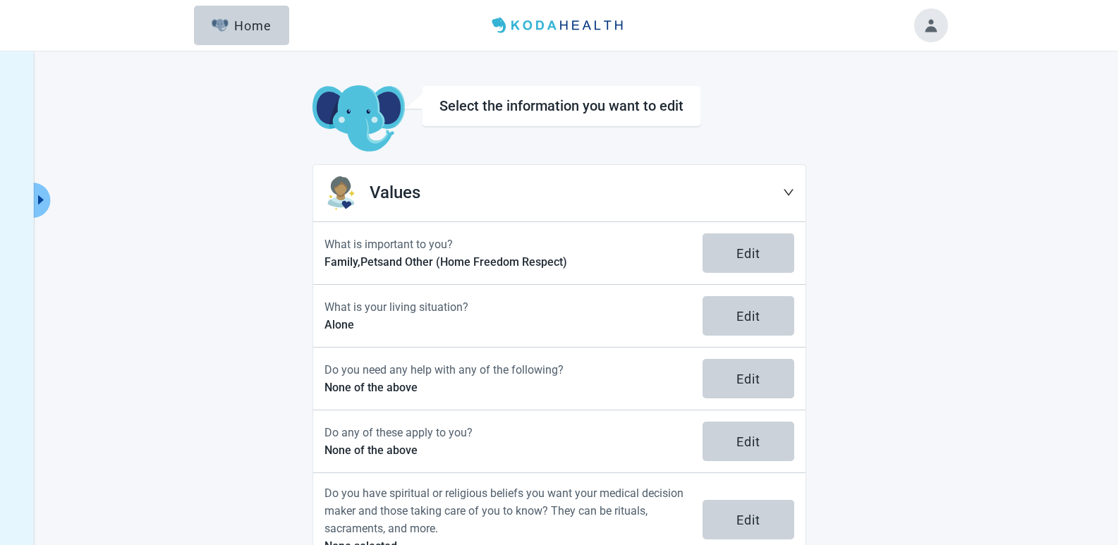
click at [785, 192] on icon "down" at bounding box center [789, 193] width 10 height 6
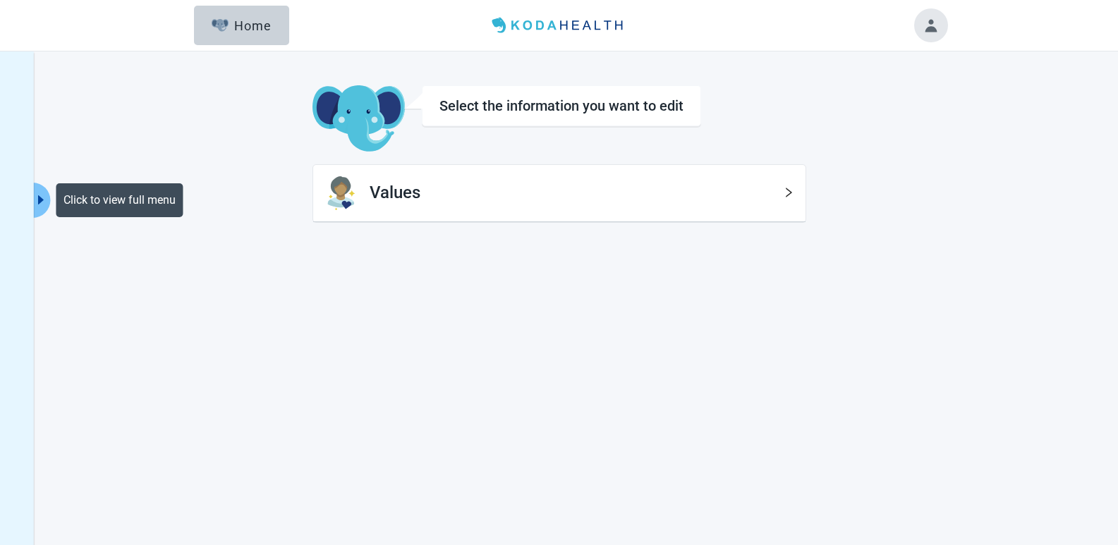
click at [39, 195] on icon "caret-right" at bounding box center [40, 199] width 13 height 13
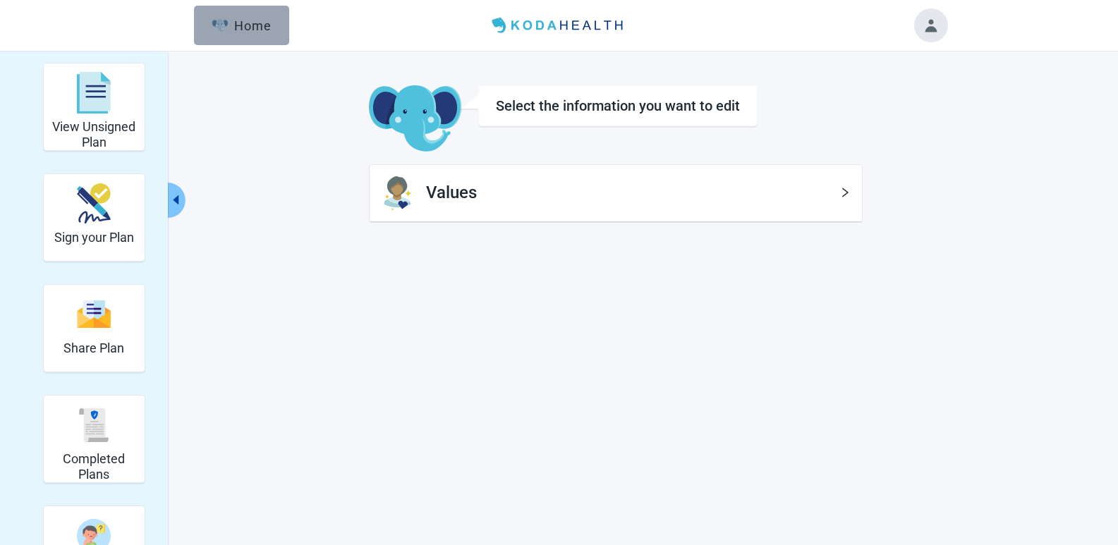
click at [260, 20] on div "Home" at bounding box center [242, 25] width 61 height 14
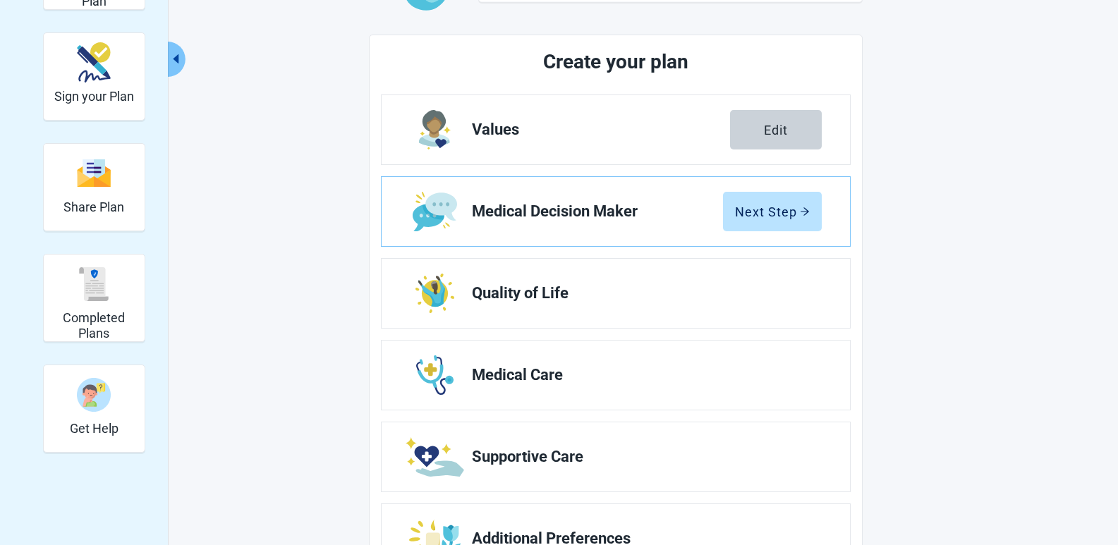
scroll to position [205, 0]
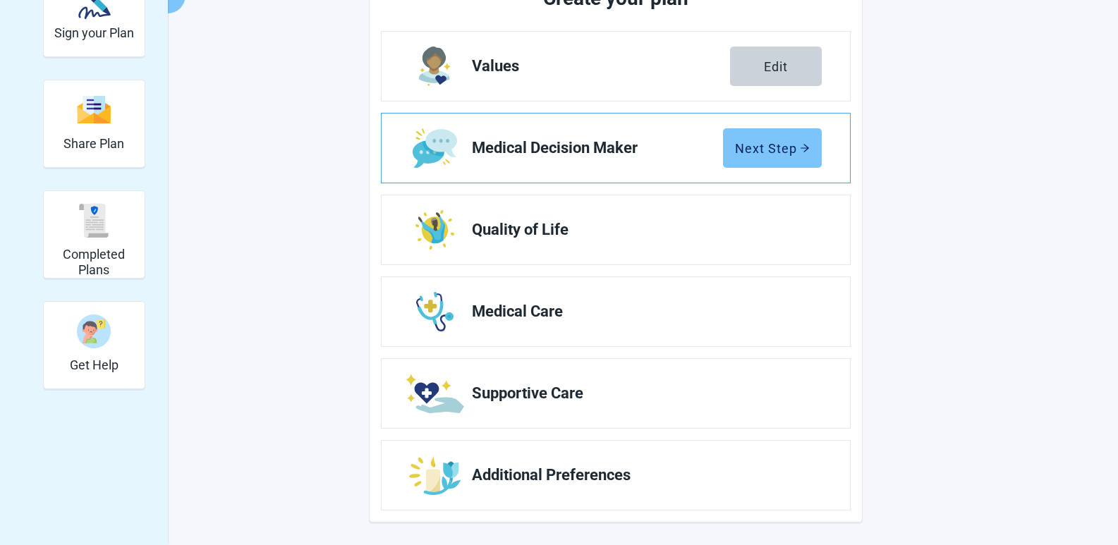
click at [779, 141] on div "Next Step" at bounding box center [772, 148] width 75 height 14
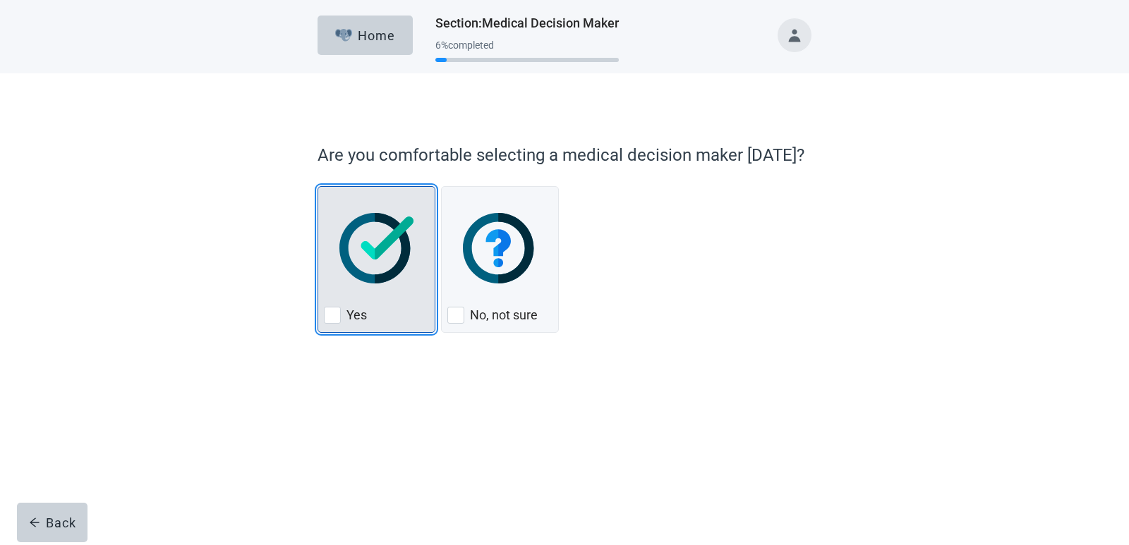
click at [389, 256] on img "Yes, checkbox, not checked" at bounding box center [376, 248] width 74 height 71
click at [318, 187] on input "Yes" at bounding box center [317, 186] width 1 height 1
checkbox input "true"
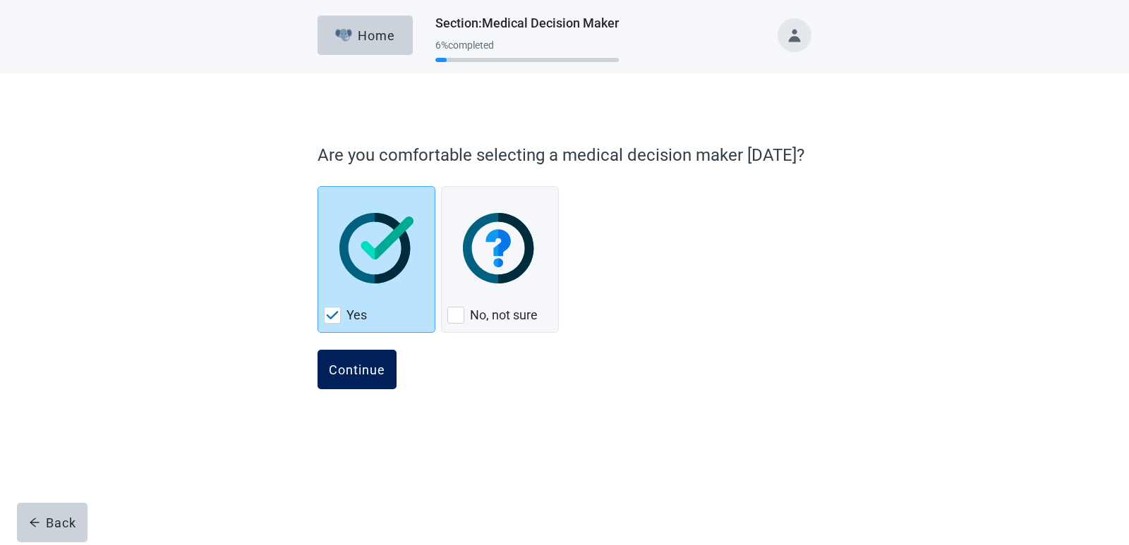
drag, startPoint x: 356, startPoint y: 368, endPoint x: 360, endPoint y: 362, distance: 7.3
click at [356, 367] on div "Continue" at bounding box center [357, 370] width 56 height 14
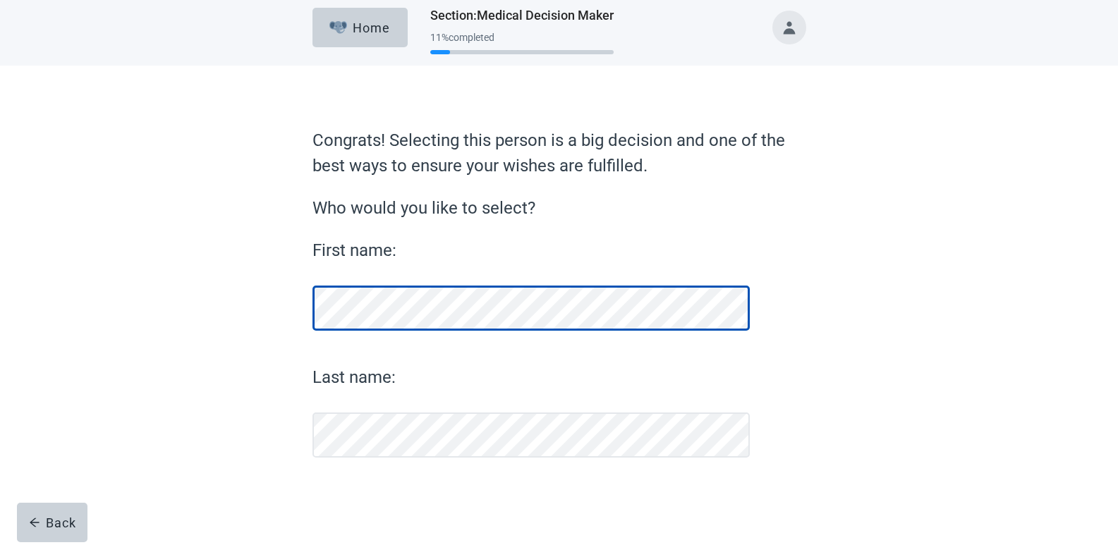
scroll to position [8, 0]
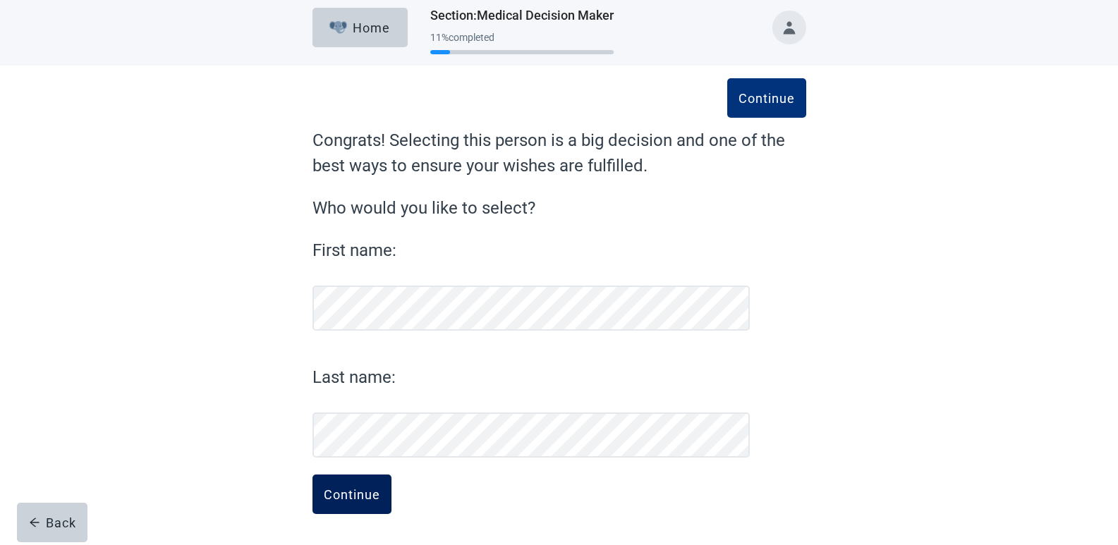
click at [348, 491] on div "Continue" at bounding box center [352, 494] width 56 height 14
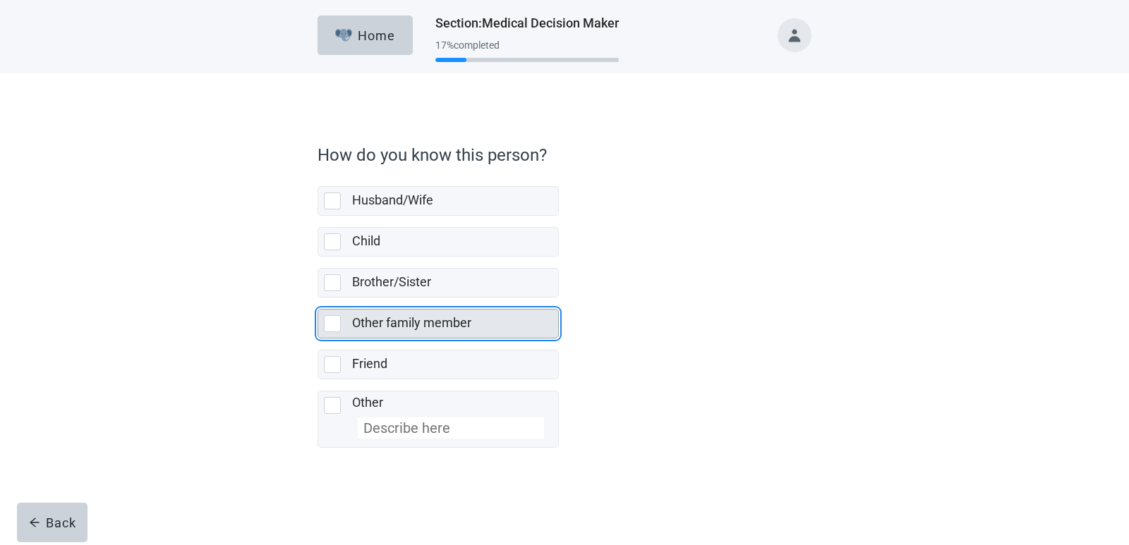
click at [330, 325] on div "Other family member, checkbox, not selected" at bounding box center [332, 323] width 17 height 17
click at [318, 298] on input "Other family member" at bounding box center [317, 298] width 1 height 1
checkbox input "true"
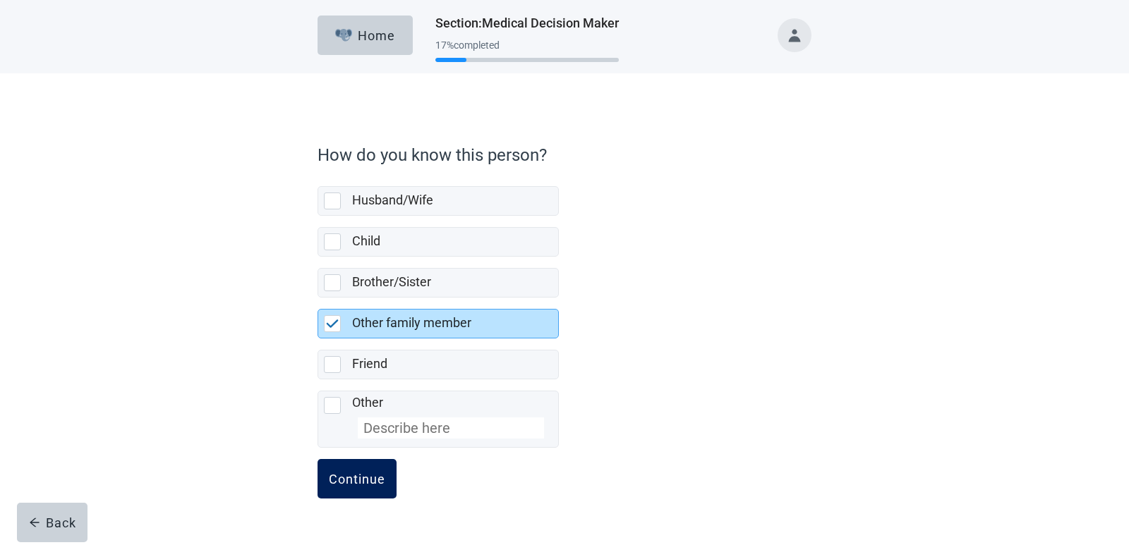
click at [366, 476] on div "Continue" at bounding box center [357, 479] width 56 height 14
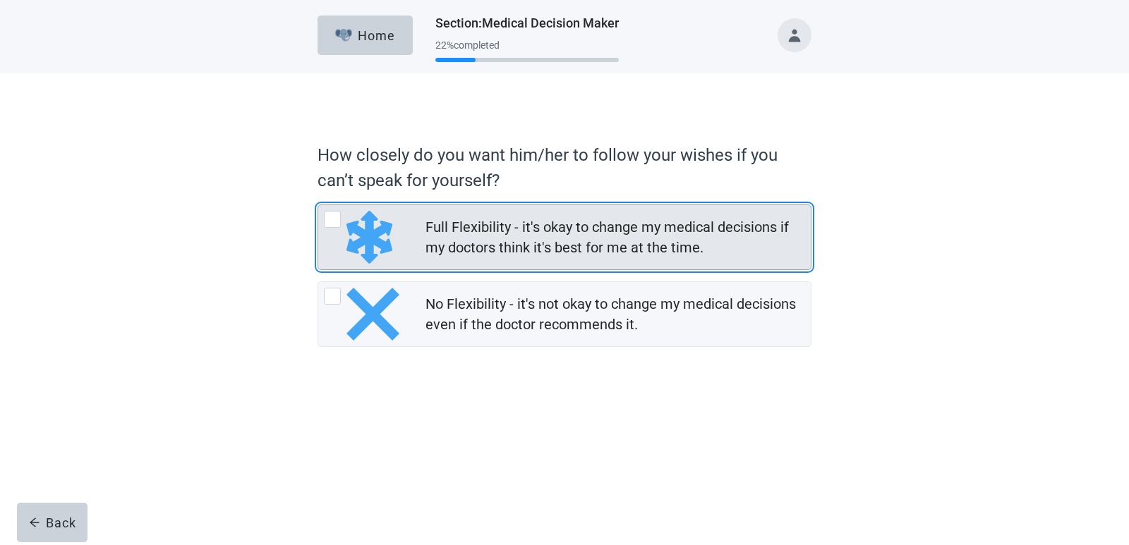
click at [332, 222] on div "Full Flexibility - it's okay to change my medical decisions if my doctors think…" at bounding box center [332, 219] width 17 height 17
click at [318, 205] on input "Full Flexibility - it's okay to change my medical decisions if my doctors think…" at bounding box center [317, 205] width 1 height 1
radio input "true"
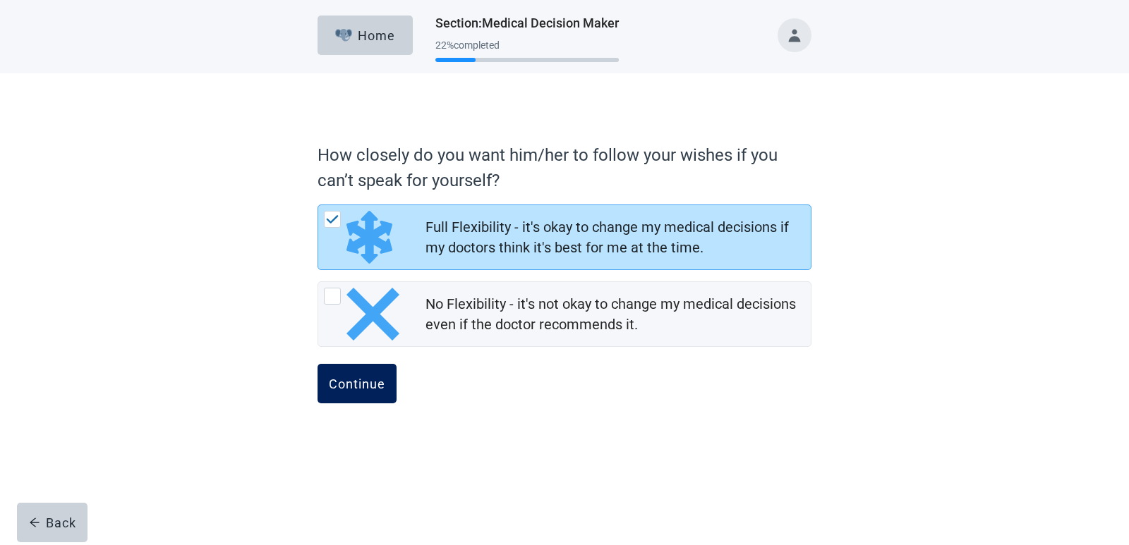
click at [366, 387] on div "Continue" at bounding box center [357, 384] width 56 height 14
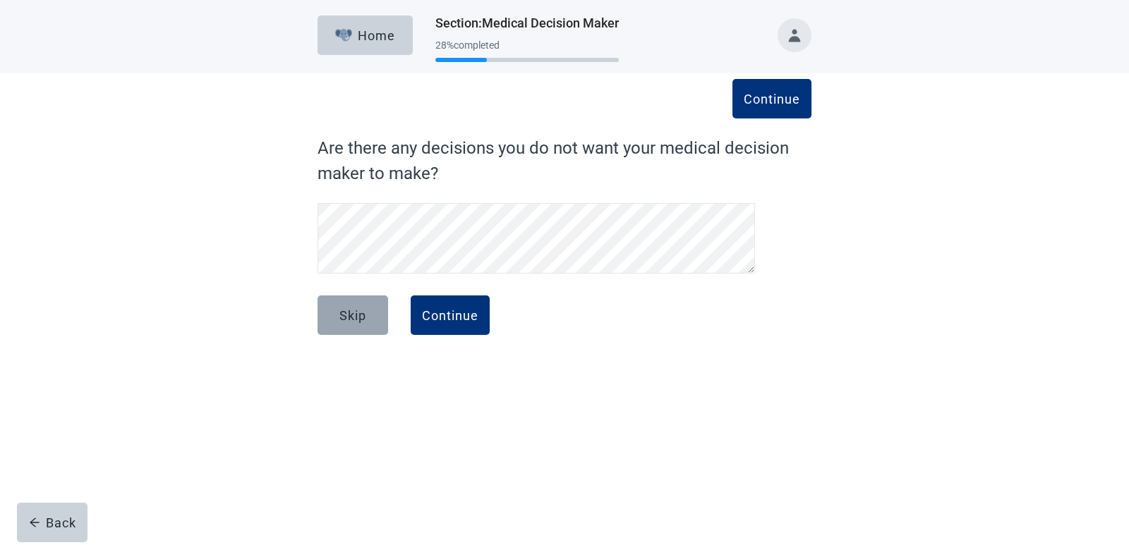
click at [344, 313] on div "Skip" at bounding box center [352, 315] width 27 height 14
click at [454, 316] on div "Continue" at bounding box center [450, 315] width 56 height 14
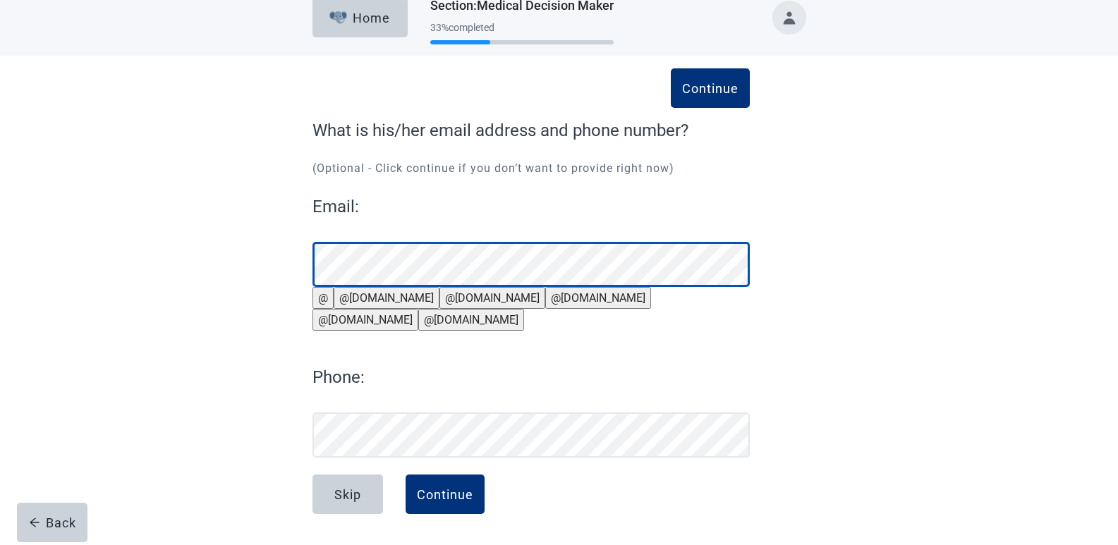
scroll to position [51, 0]
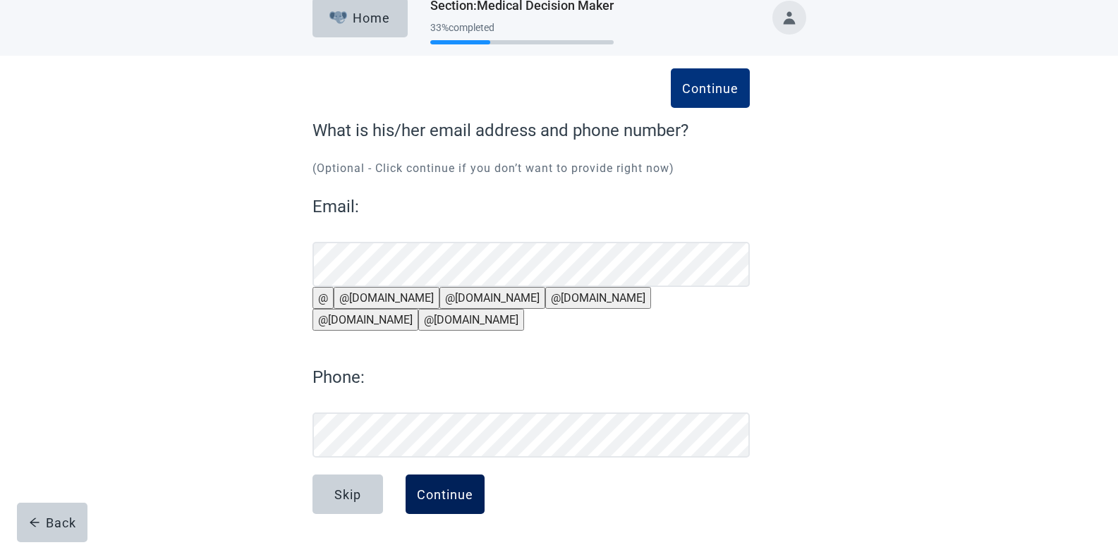
click at [439, 489] on div "Continue" at bounding box center [445, 494] width 56 height 14
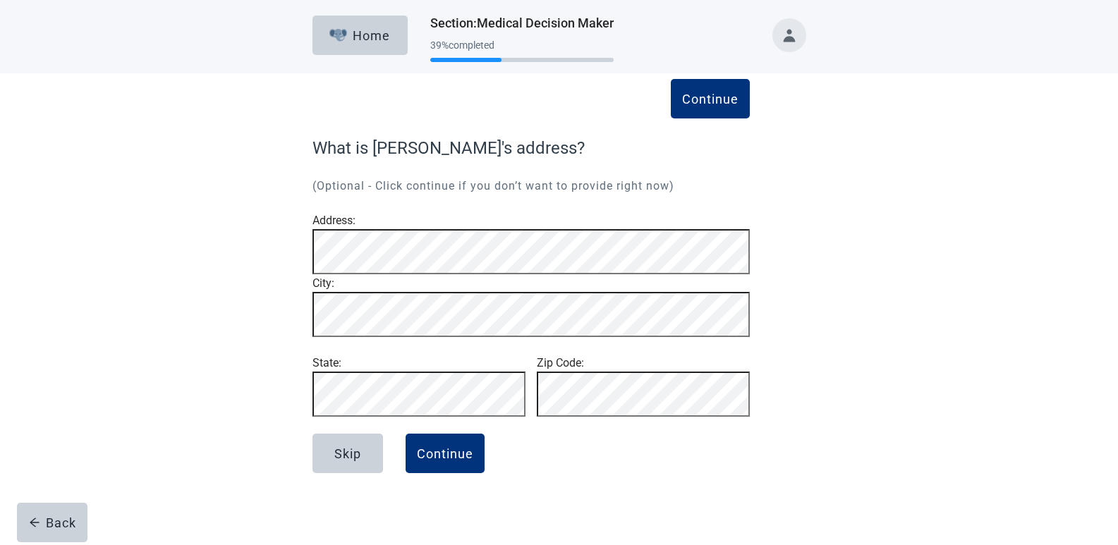
scroll to position [4, 0]
click at [352, 473] on button "Skip" at bounding box center [347, 453] width 71 height 39
click at [446, 461] on div "Continue" at bounding box center [445, 453] width 56 height 14
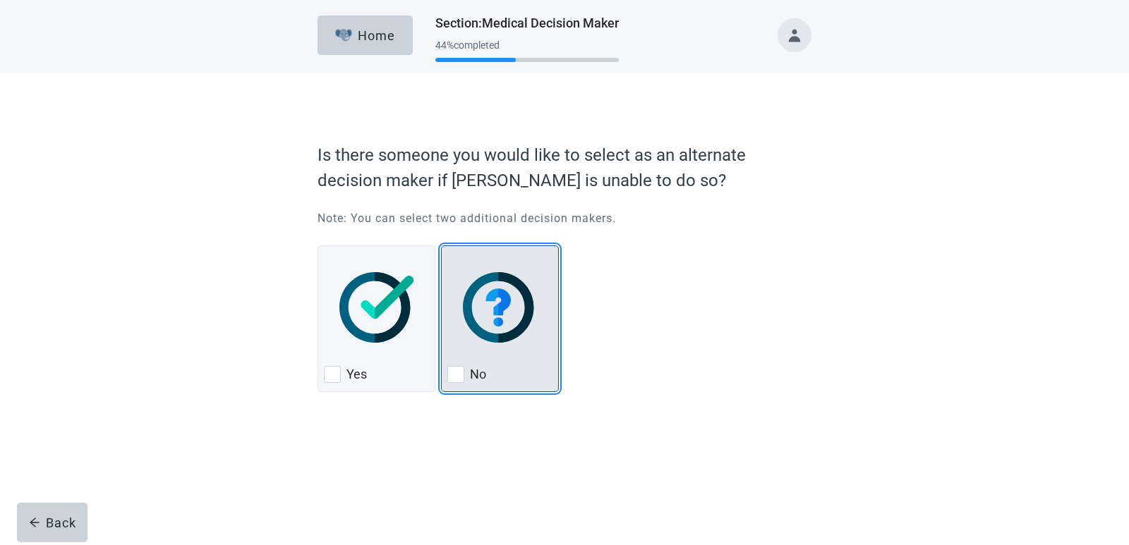
click at [506, 312] on img "No, checkbox, not checked" at bounding box center [500, 307] width 74 height 71
click at [442, 246] on input "No" at bounding box center [441, 245] width 1 height 1
checkbox input "true"
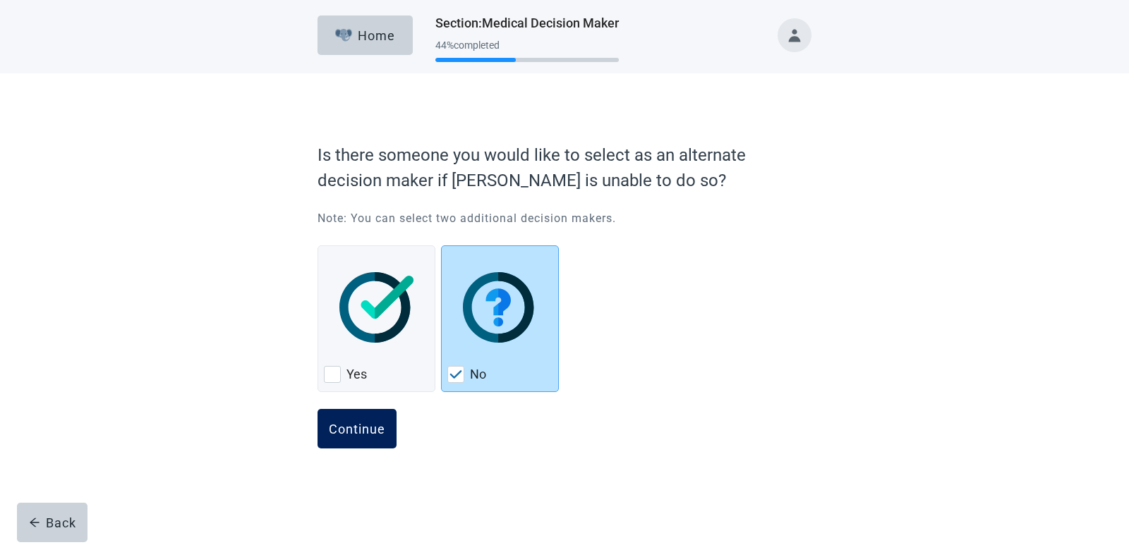
click at [355, 418] on button "Continue" at bounding box center [356, 428] width 79 height 39
